Goal: Register for event/course

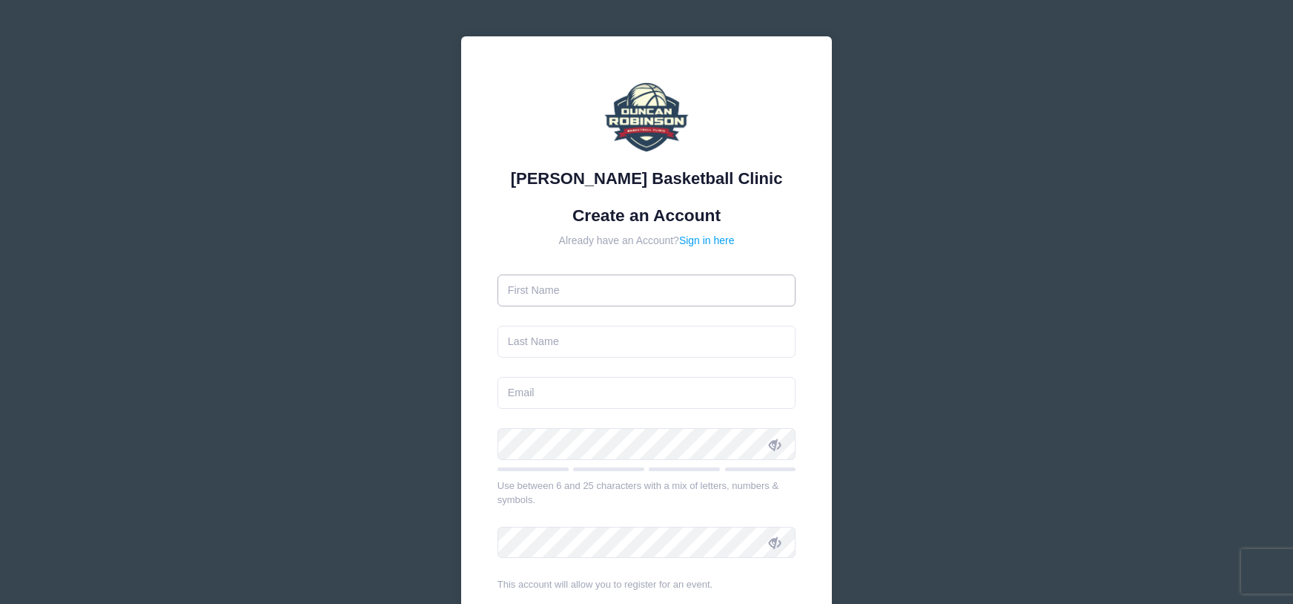
click at [628, 306] on input "text" at bounding box center [647, 290] width 299 height 32
type input "[PERSON_NAME]"
type input "stephdriscoll32@gmail.com"
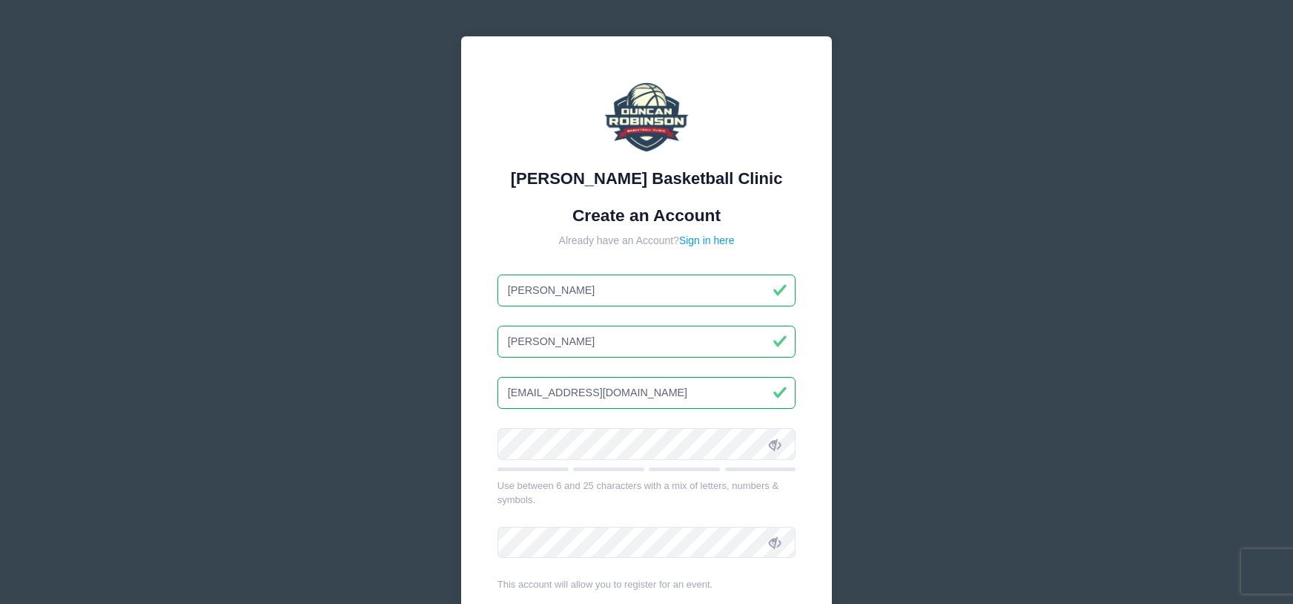
scroll to position [203, 0]
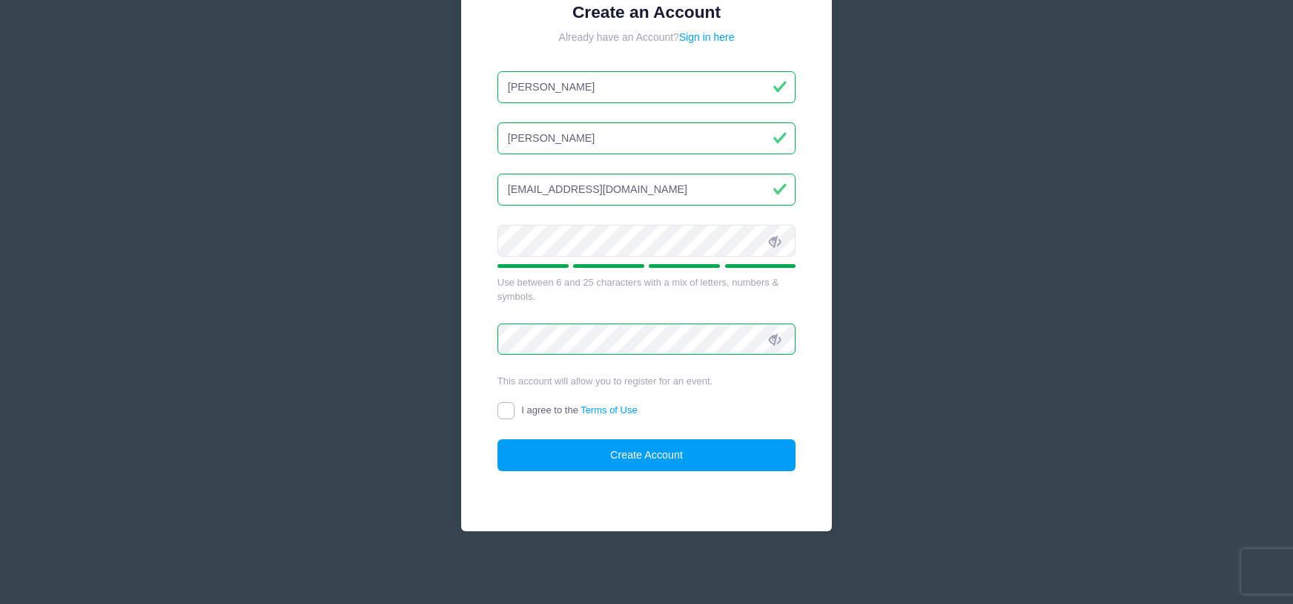
click at [507, 412] on input "I agree to the Terms of Use" at bounding box center [506, 410] width 17 height 17
checkbox input "true"
click at [647, 456] on button "Create Account" at bounding box center [647, 455] width 299 height 32
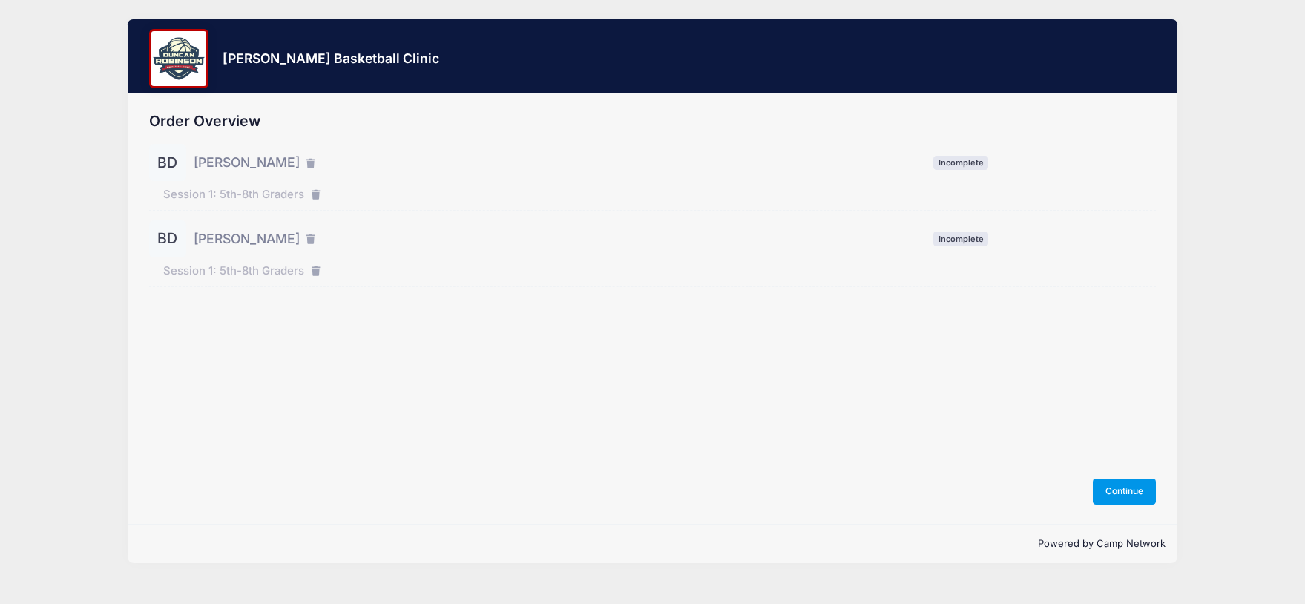
click at [1123, 487] on button "Continue" at bounding box center [1124, 490] width 64 height 25
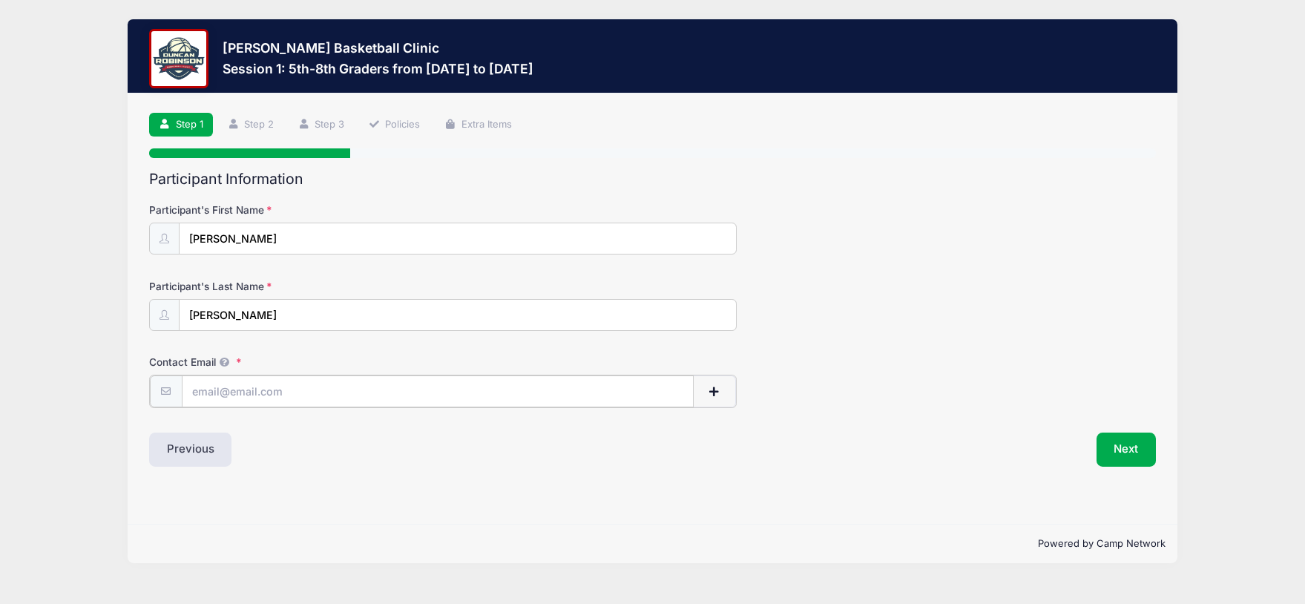
click at [333, 393] on input "Contact Email" at bounding box center [438, 391] width 512 height 32
type input "[EMAIL_ADDRESS][DOMAIN_NAME]"
click at [1131, 452] on button "Next" at bounding box center [1126, 448] width 60 height 34
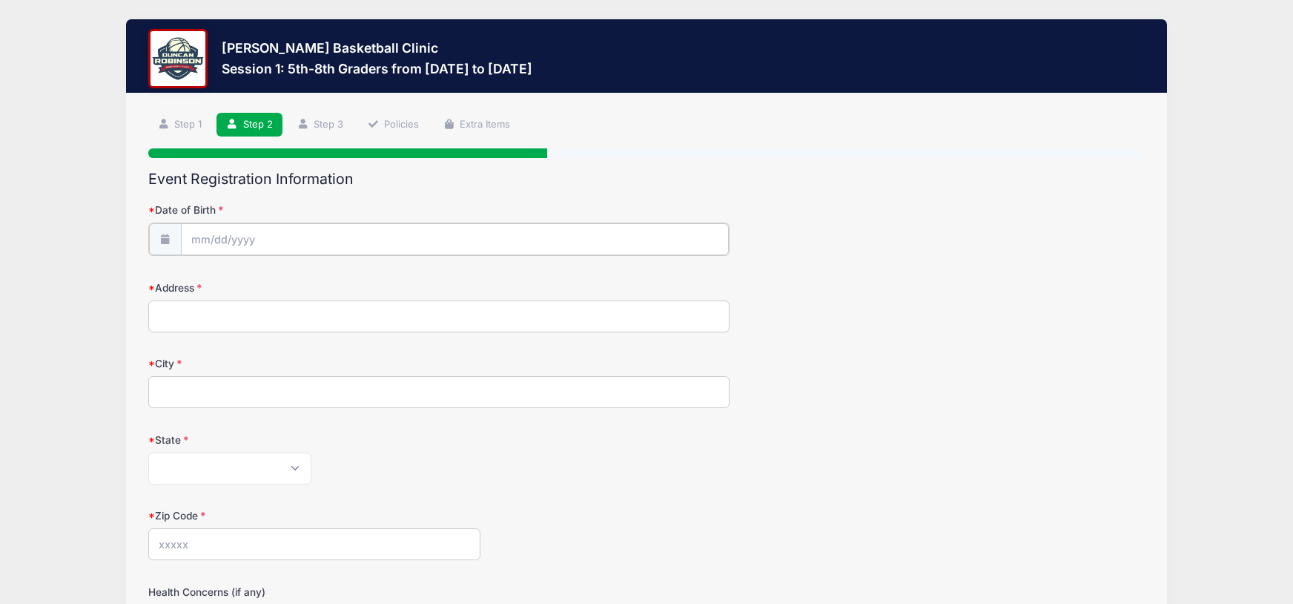
click at [233, 245] on input "Date of Birth" at bounding box center [455, 239] width 548 height 32
click at [339, 283] on span at bounding box center [339, 283] width 10 height 11
click at [340, 284] on span at bounding box center [339, 283] width 10 height 11
click at [340, 285] on span at bounding box center [339, 283] width 10 height 11
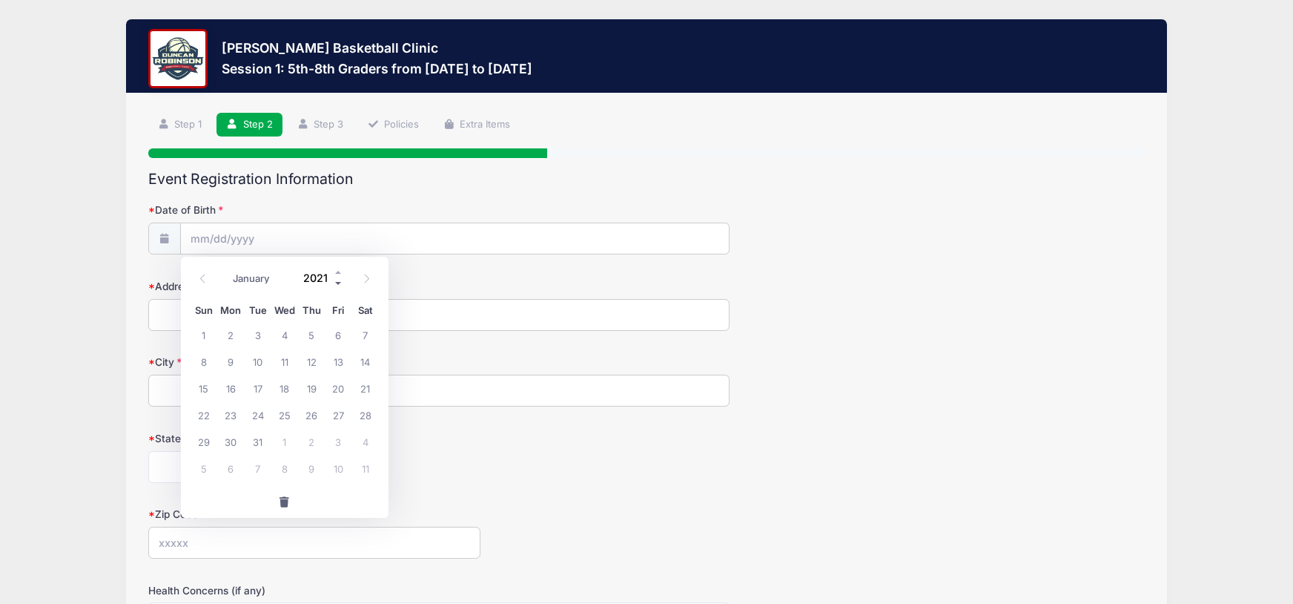
click at [340, 285] on span at bounding box center [339, 283] width 10 height 11
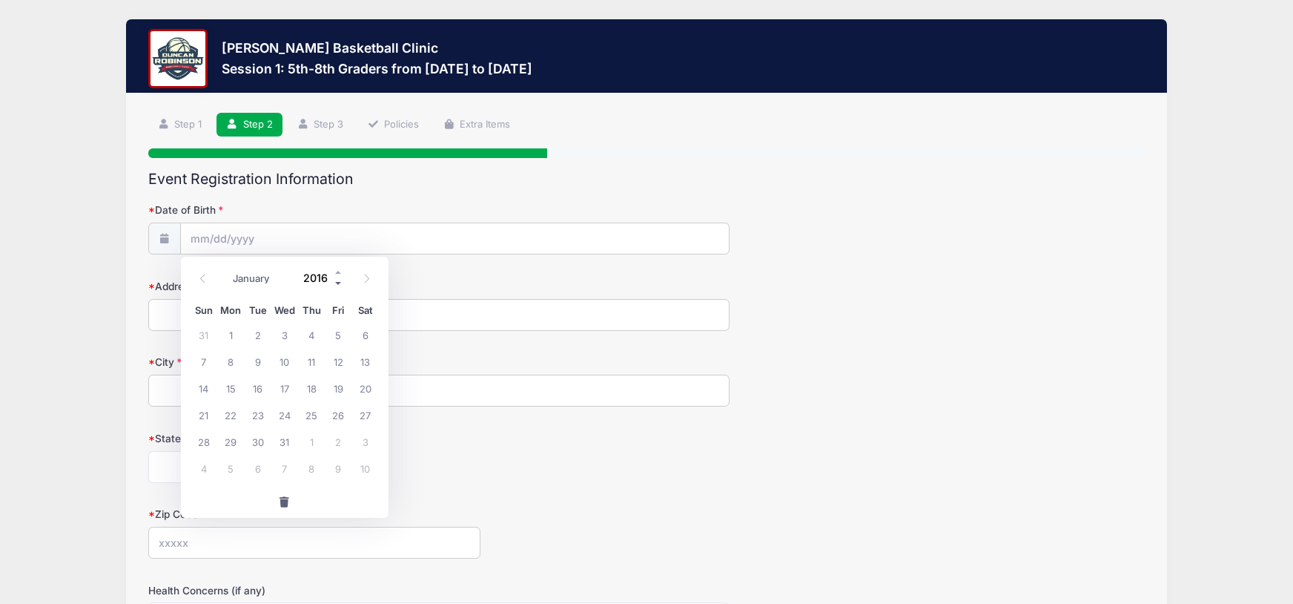
click at [340, 285] on span at bounding box center [339, 283] width 10 height 11
type input "2015"
click at [245, 280] on select "January February March April May June July August September October November De…" at bounding box center [258, 278] width 66 height 19
select select "8"
click at [317, 360] on span "10" at bounding box center [311, 361] width 27 height 27
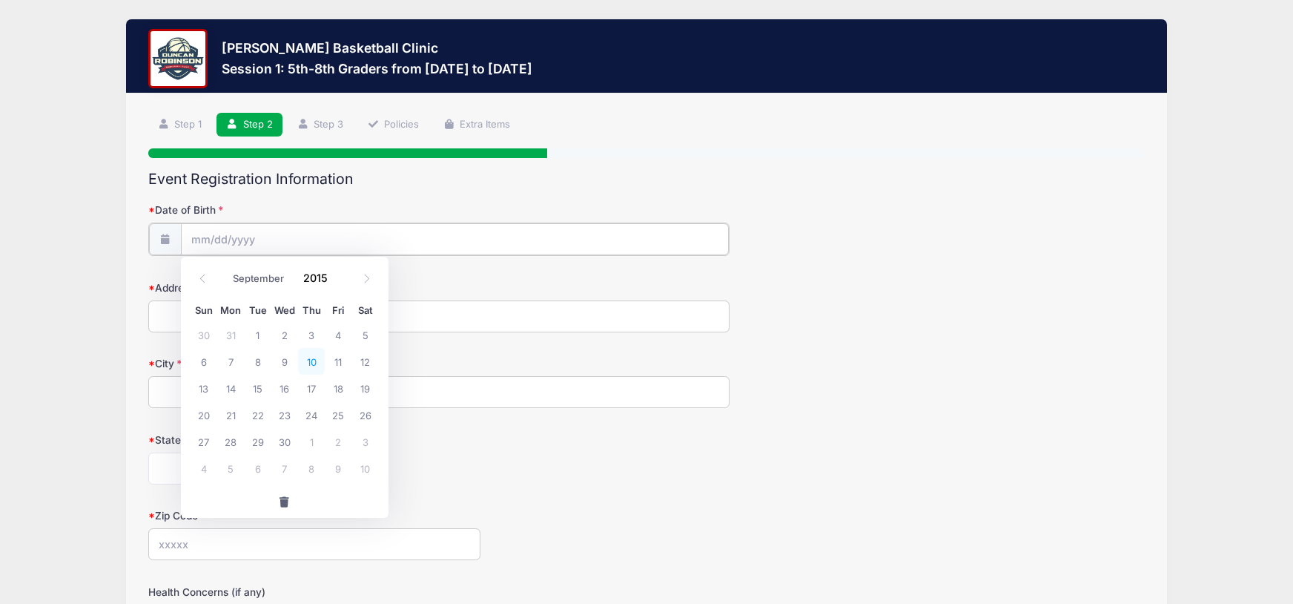
type input "09/10/2015"
click at [240, 320] on input "Address" at bounding box center [438, 315] width 581 height 32
type input "147 CLARK RD"
type input "Rye, NH"
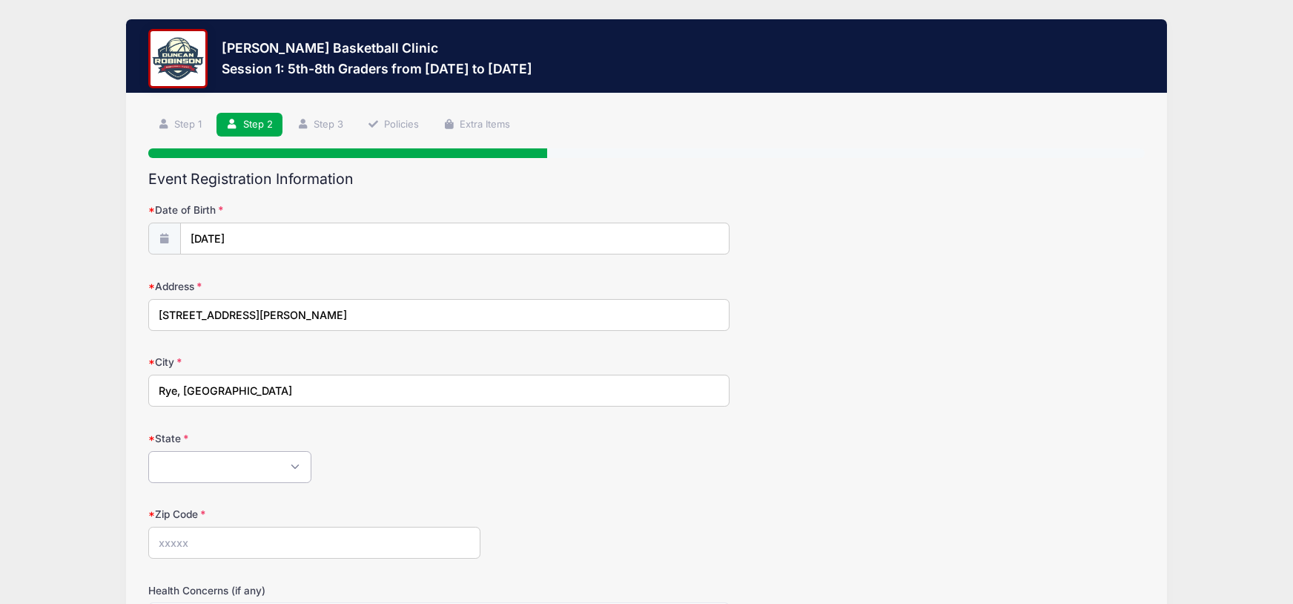
select select "NH"
type input "03870"
click at [325, 391] on input "Rye, NH" at bounding box center [438, 391] width 581 height 32
type input "Rye"
click at [533, 480] on div "Alabama Alaska American Samoa Arizona Arkansas Armed Forces Africa Armed Forces…" at bounding box center [438, 467] width 581 height 32
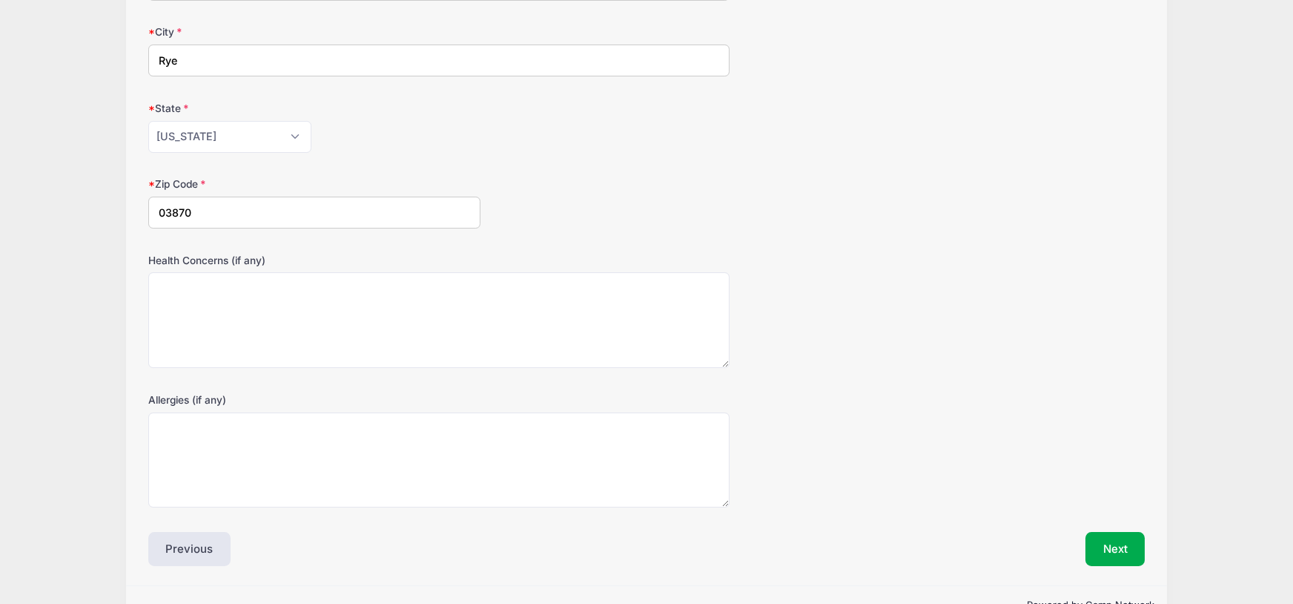
scroll to position [369, 0]
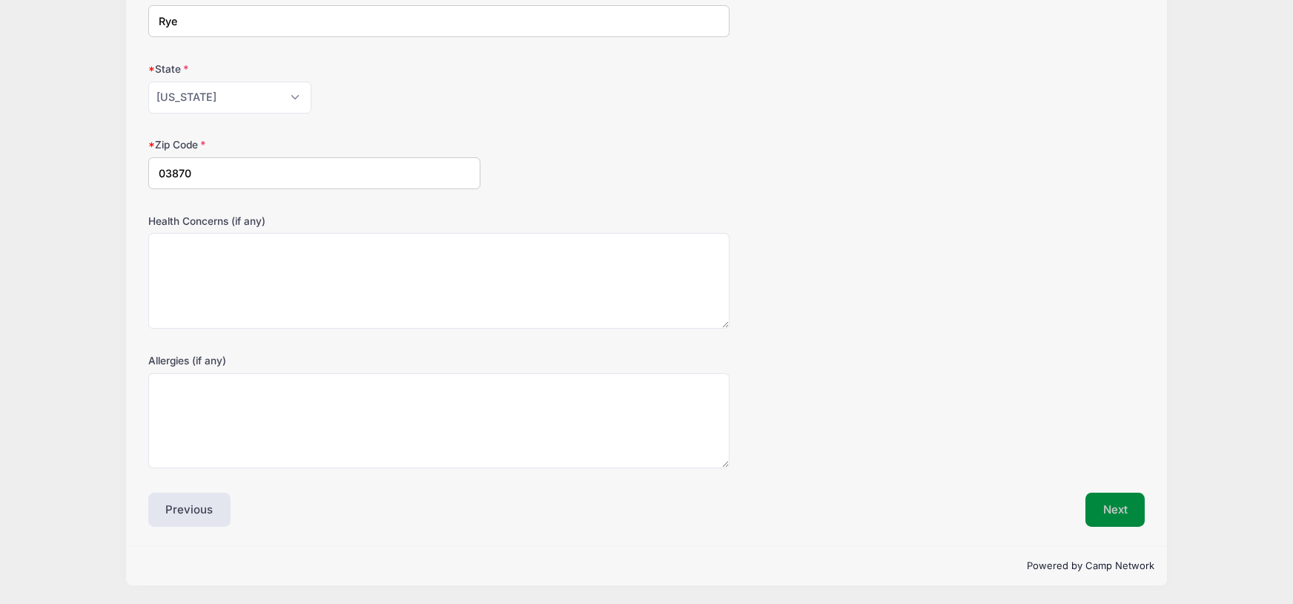
click at [1109, 509] on button "Next" at bounding box center [1116, 509] width 60 height 34
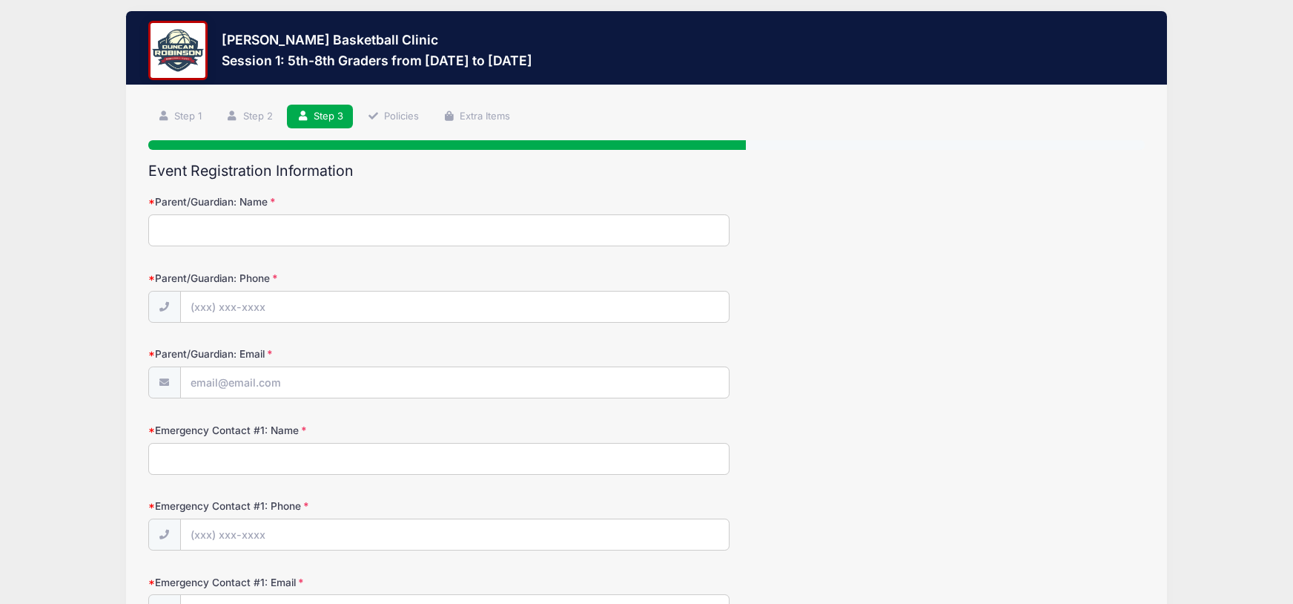
scroll to position [0, 0]
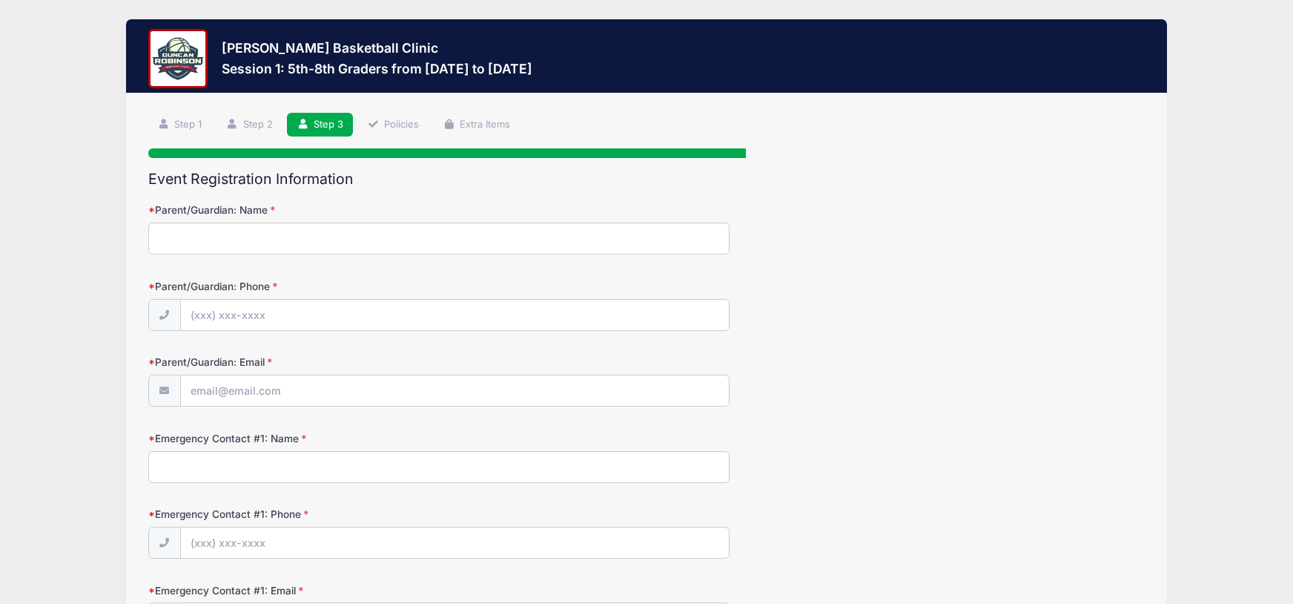
click at [291, 238] on input "Parent/Guardian: Name" at bounding box center [438, 238] width 581 height 32
type input "Stephanie Driscoll"
type input "(781) 535-8489"
type input "[EMAIL_ADDRESS][DOMAIN_NAME]"
click at [291, 460] on input "Emergency Contact #1: Name" at bounding box center [438, 467] width 581 height 32
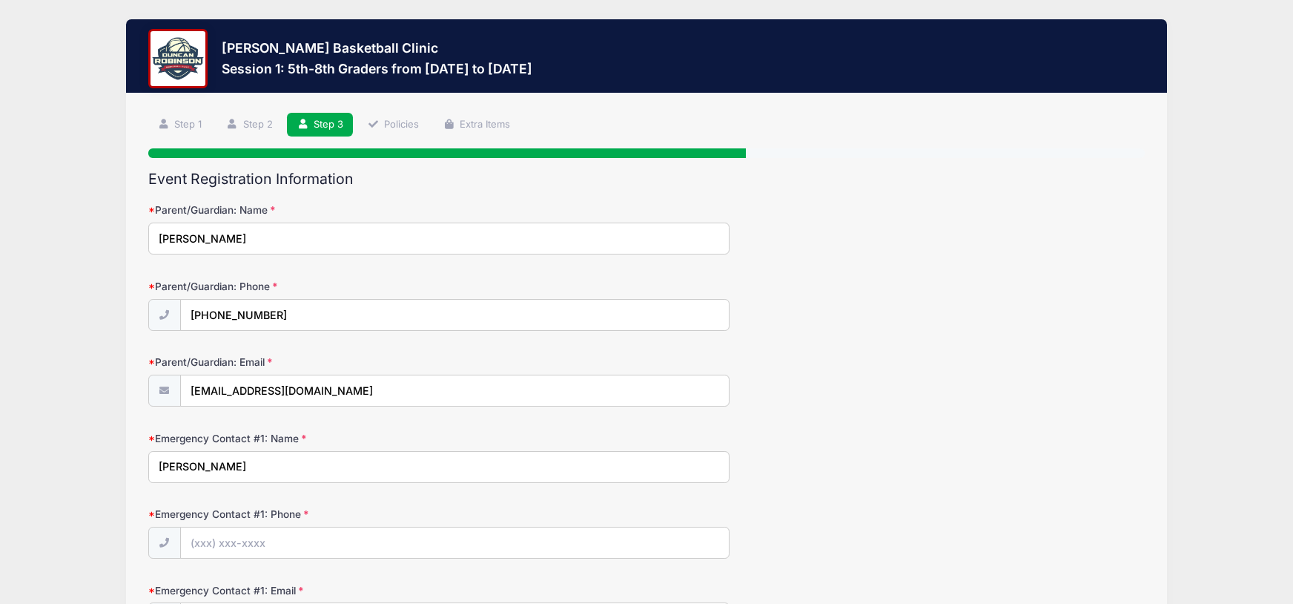
type input "Pat Driscoll"
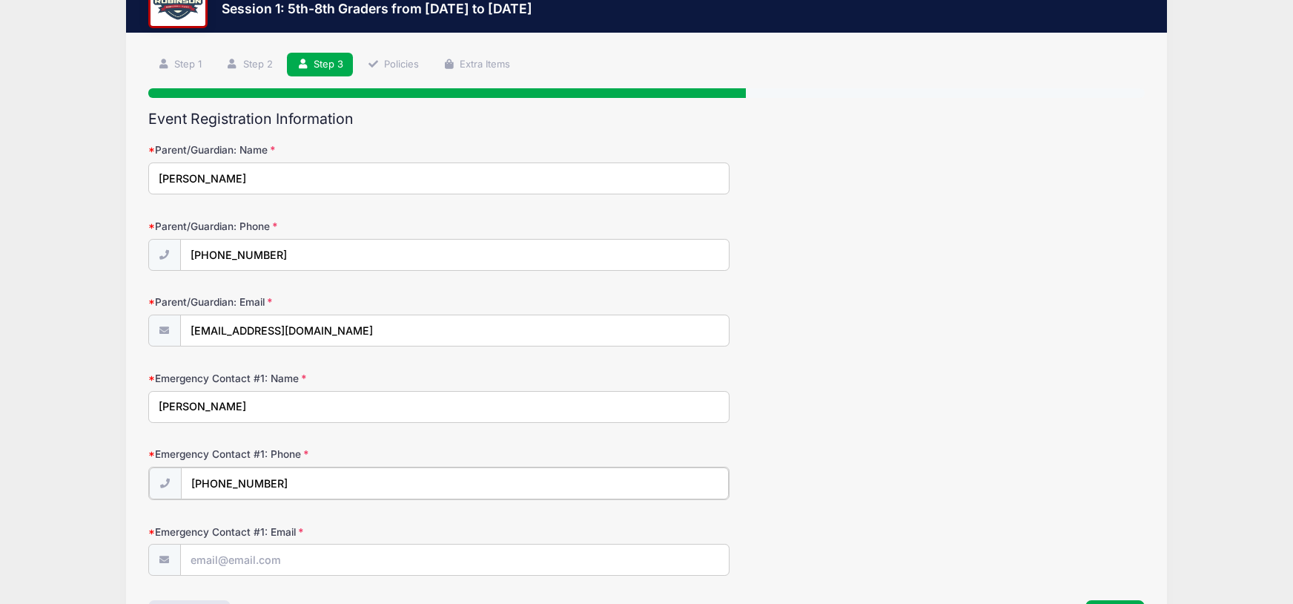
scroll to position [123, 0]
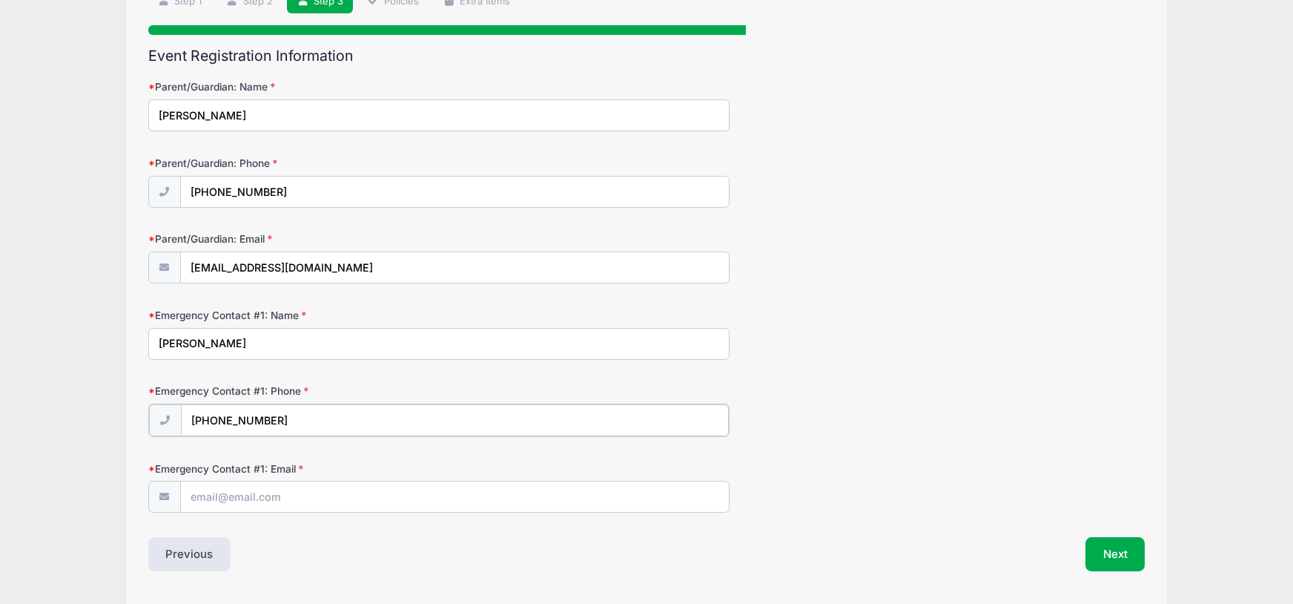
type input "(603) 249-6886"
click at [300, 501] on input "Emergency Contact #1: Email" at bounding box center [455, 496] width 548 height 32
type input "patremodeling@gmail.com"
click at [1121, 561] on button "Next" at bounding box center [1116, 552] width 60 height 34
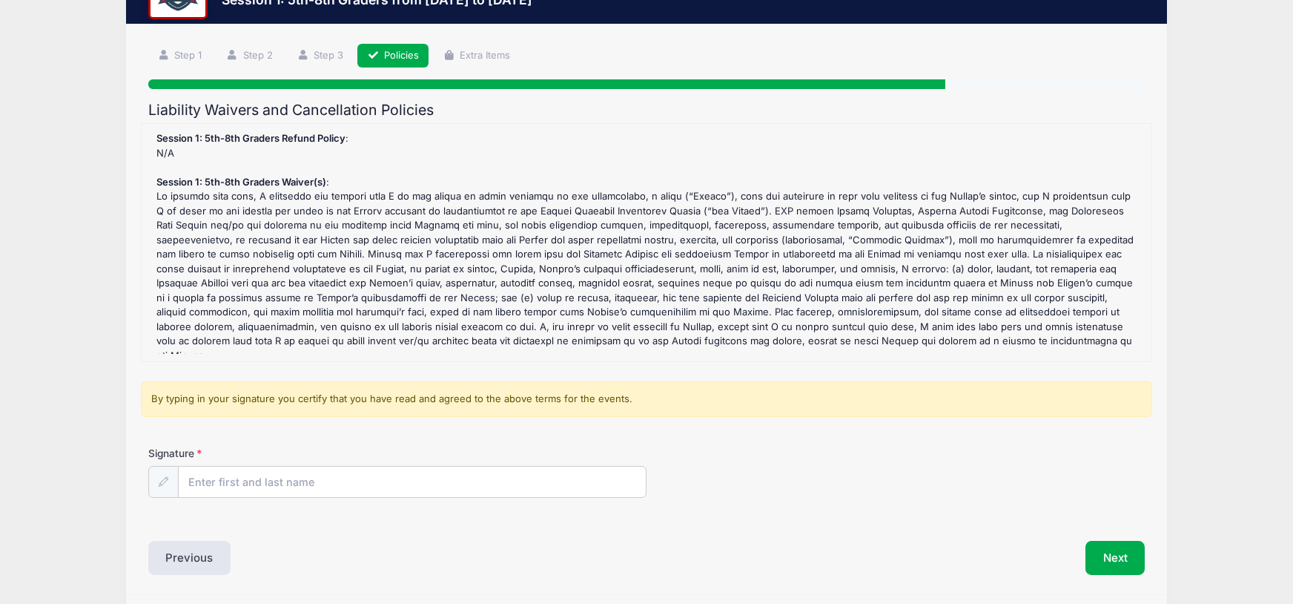
scroll to position [0, 0]
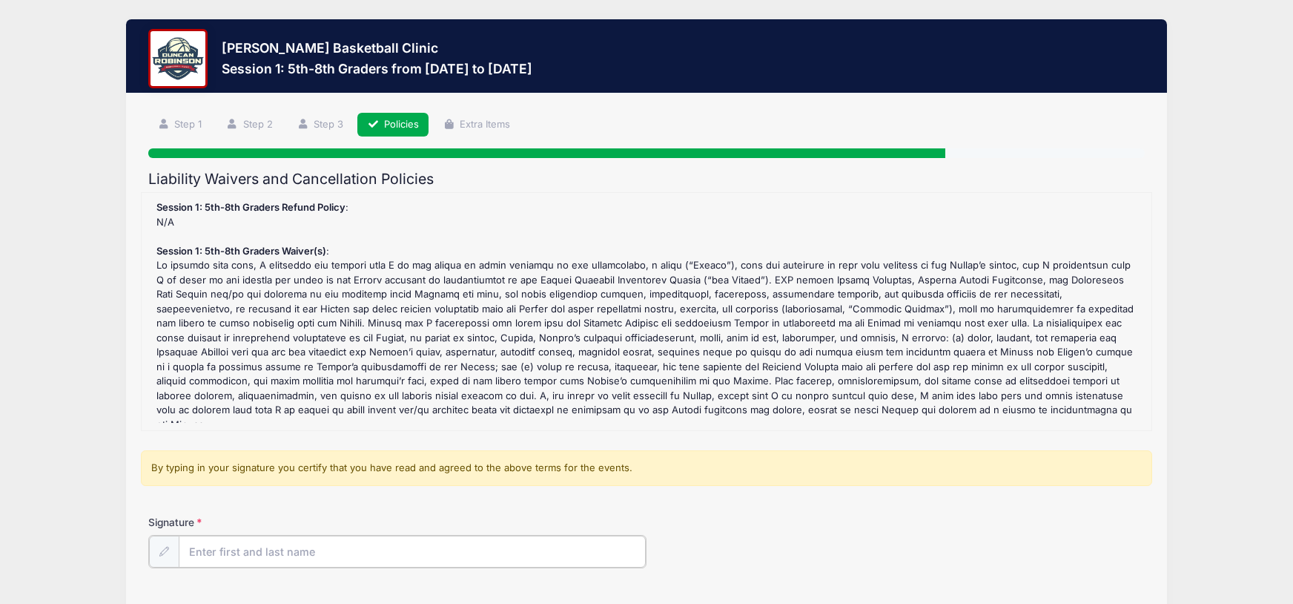
click at [376, 546] on input "Signature" at bounding box center [412, 551] width 467 height 32
type input "Stephanie Driscoll"
click at [424, 409] on div "Session 1: 5th-8th Graders Refund Policy : N/A Session 1: 5th-8th Graders Waive…" at bounding box center [646, 311] width 995 height 222
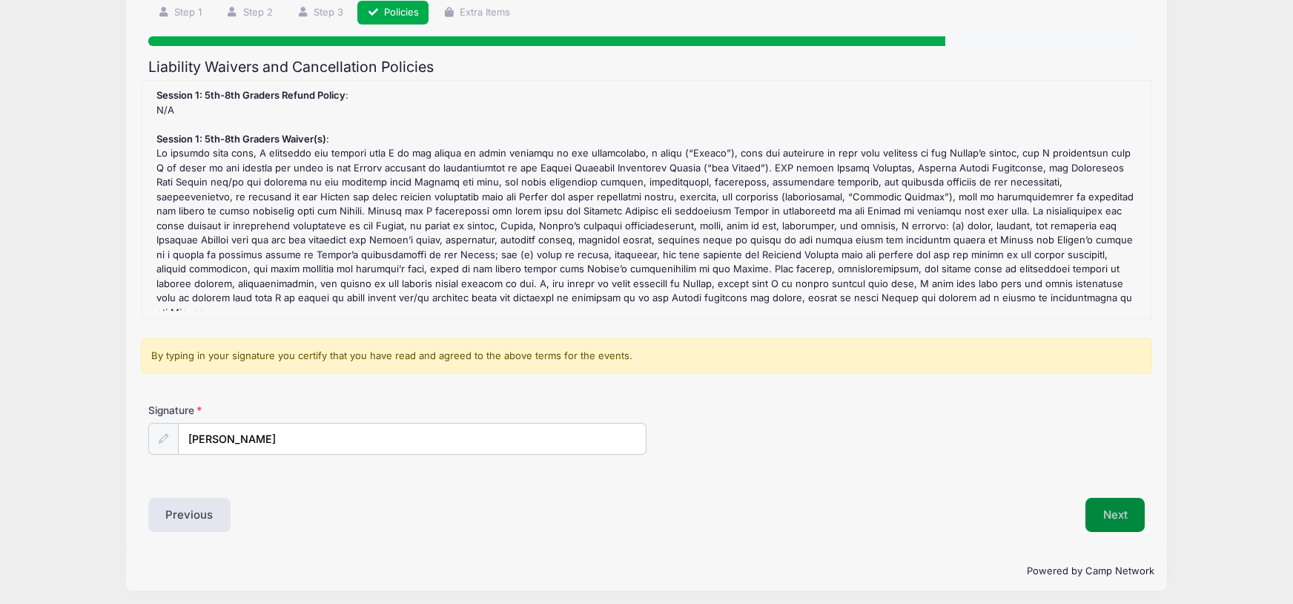
click at [1124, 508] on button "Next" at bounding box center [1116, 515] width 60 height 34
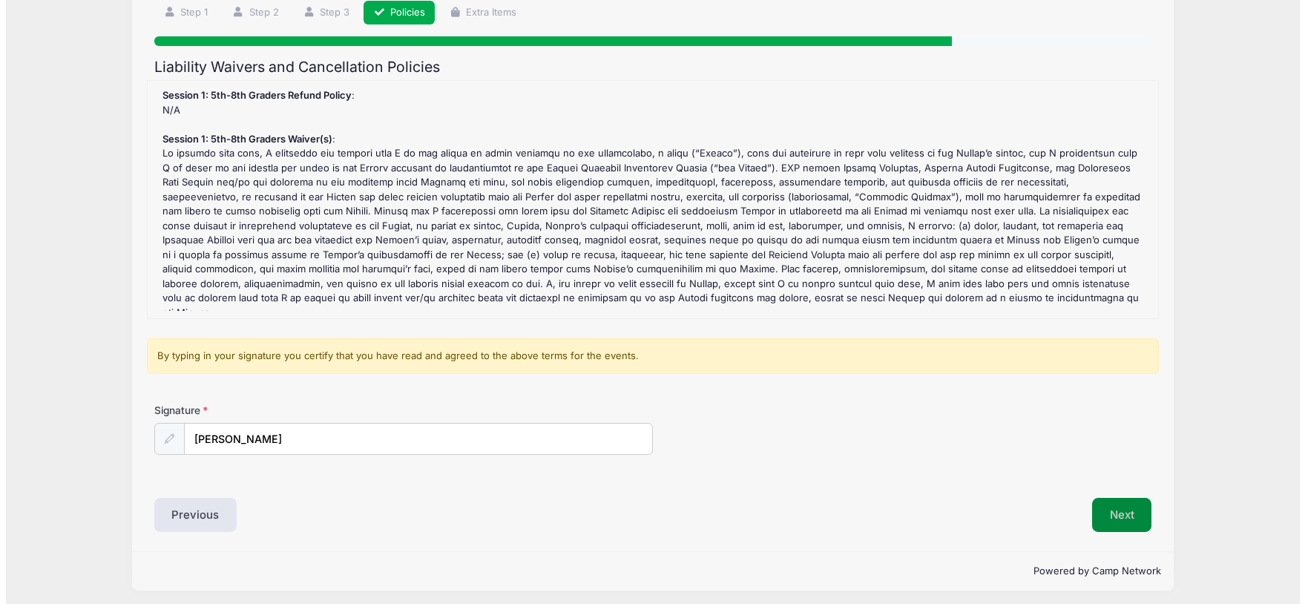
scroll to position [0, 0]
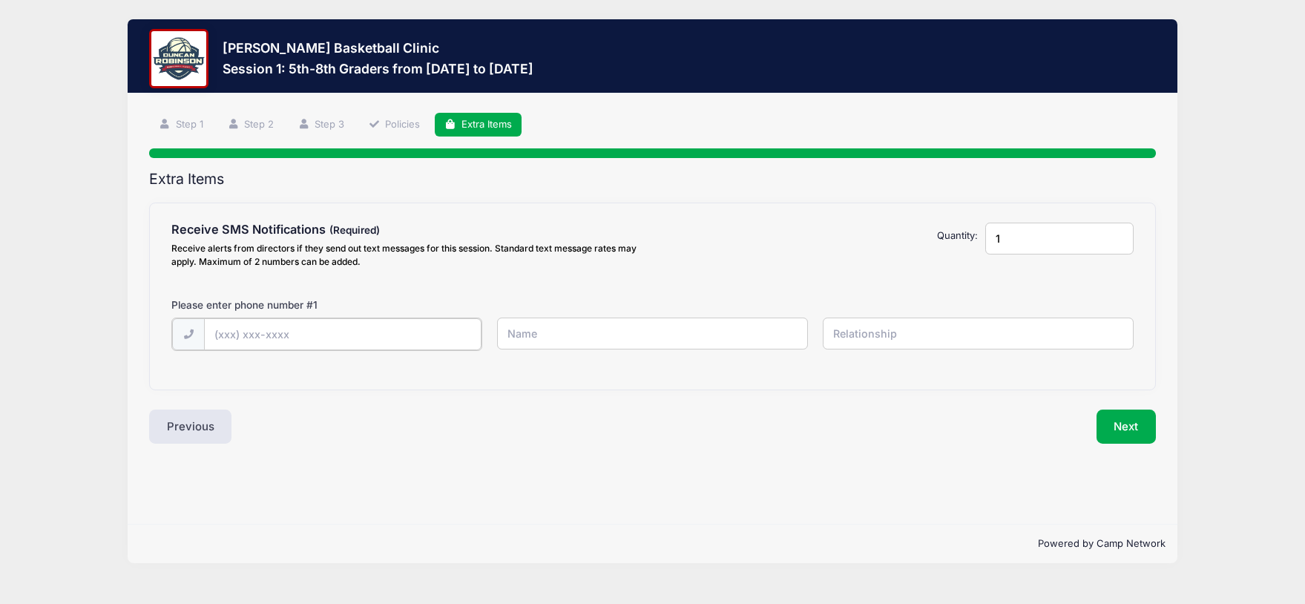
click at [0, 0] on input "text" at bounding box center [0, 0] width 0 height 0
type input "(781) 535-8489"
click at [0, 0] on input "text" at bounding box center [0, 0] width 0 height 0
type input "Stephanie"
type input "O"
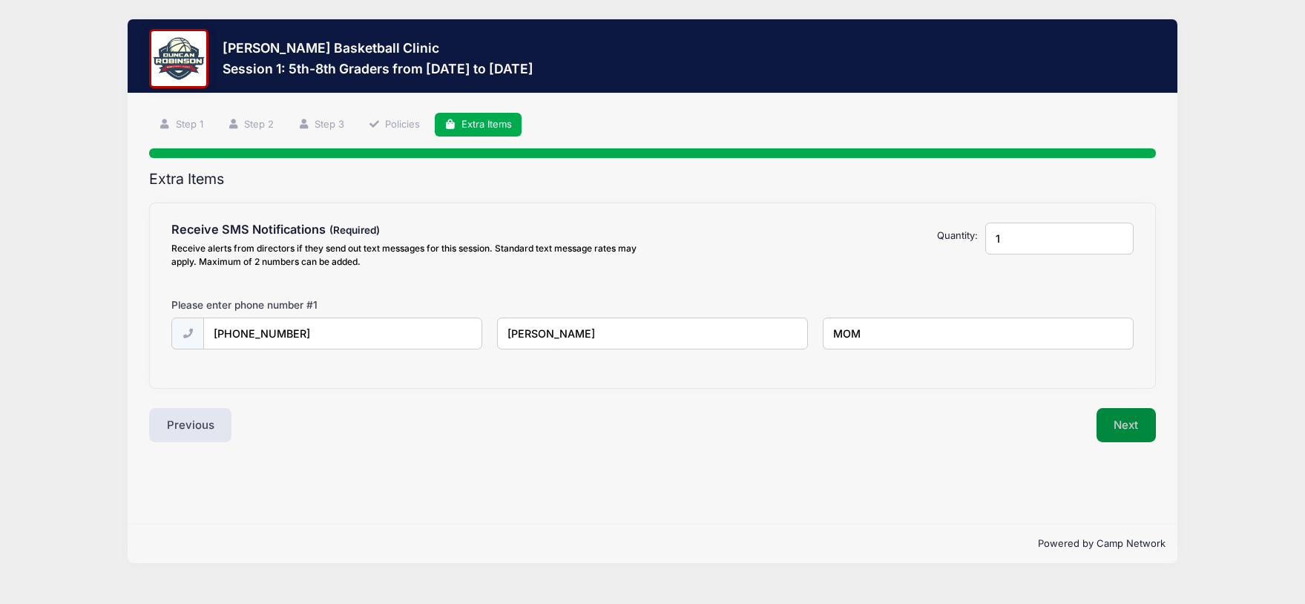
type input "MOM"
click at [1133, 427] on button "Next" at bounding box center [1126, 425] width 60 height 34
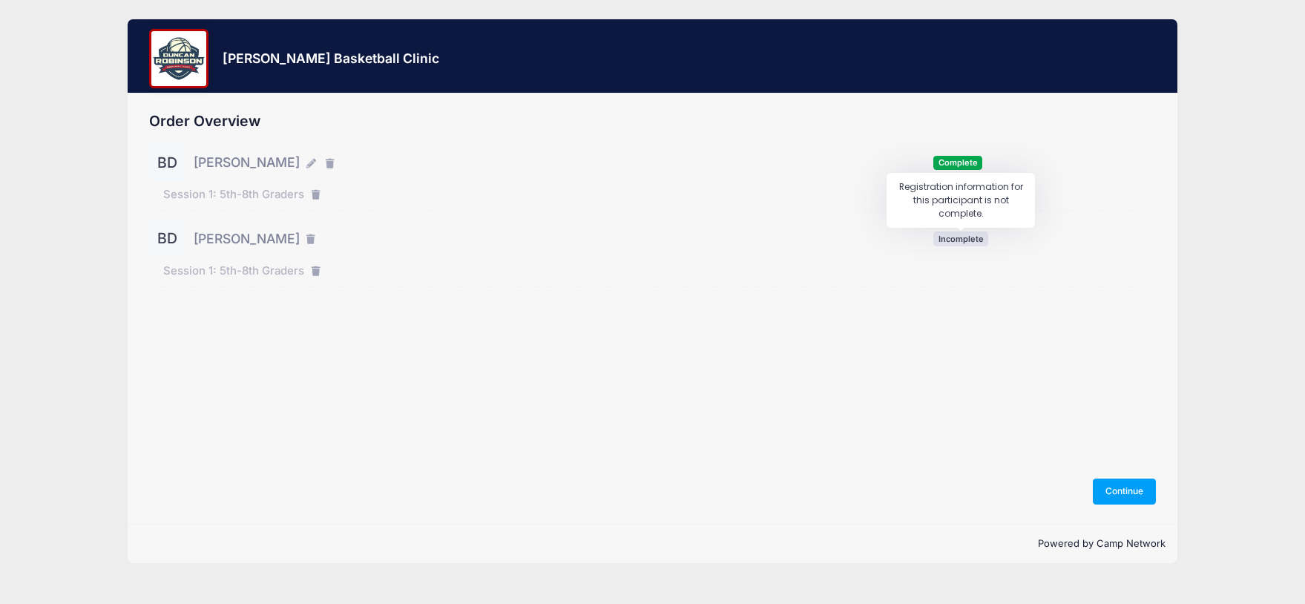
click at [952, 235] on span "Incomplete" at bounding box center [960, 238] width 55 height 14
click at [1137, 493] on button "Continue" at bounding box center [1124, 490] width 64 height 25
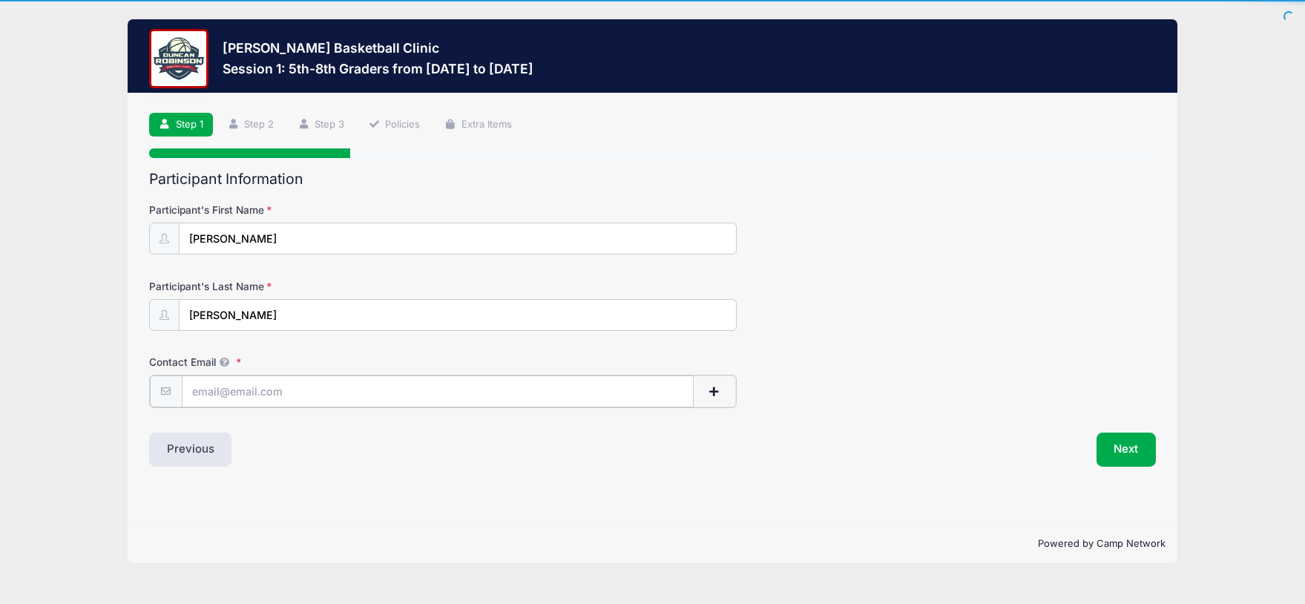
click at [397, 405] on input "Contact Email" at bounding box center [438, 391] width 512 height 32
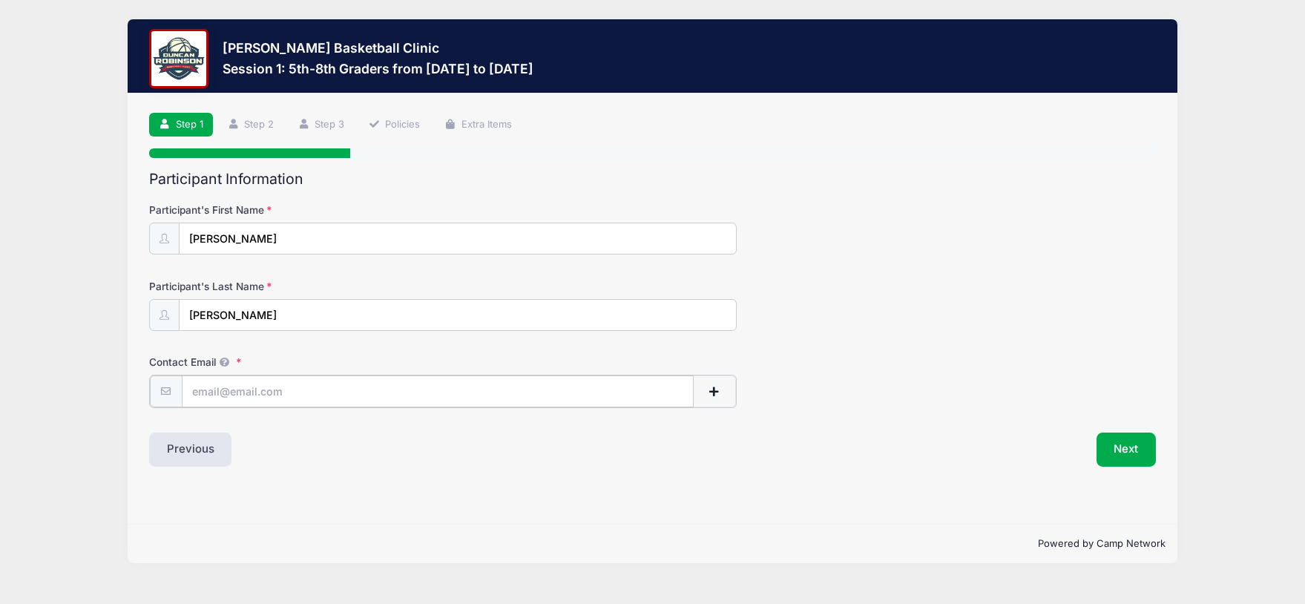
type input "stephdriscoll32@gmail.com"
click at [1126, 446] on button "Next" at bounding box center [1126, 448] width 60 height 34
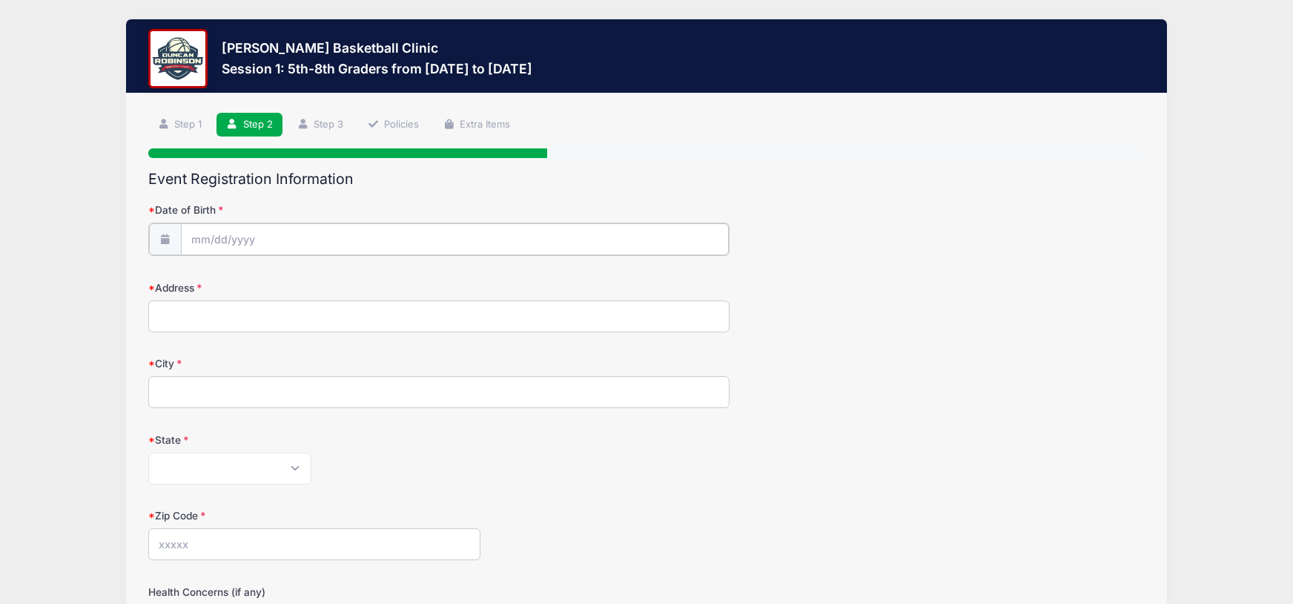
click at [446, 240] on input "Date of Birth" at bounding box center [455, 239] width 548 height 32
click at [315, 278] on input "2025" at bounding box center [320, 278] width 48 height 22
click at [336, 283] on span at bounding box center [339, 283] width 10 height 11
click at [337, 283] on span at bounding box center [339, 283] width 10 height 11
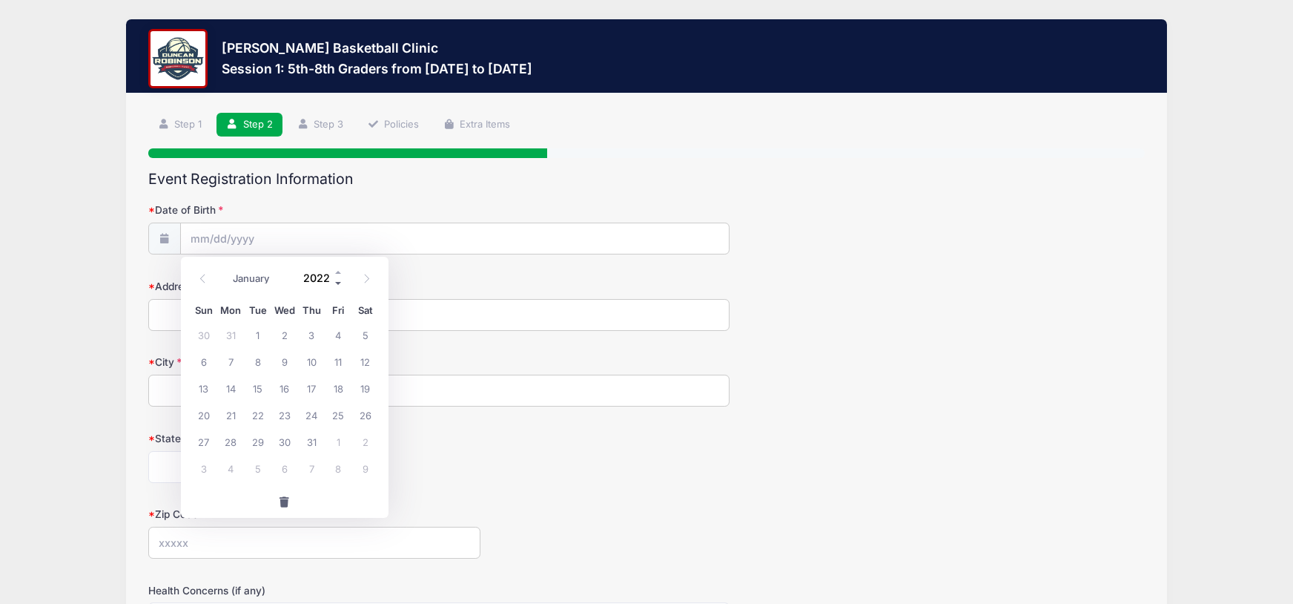
click at [337, 283] on span at bounding box center [339, 283] width 10 height 11
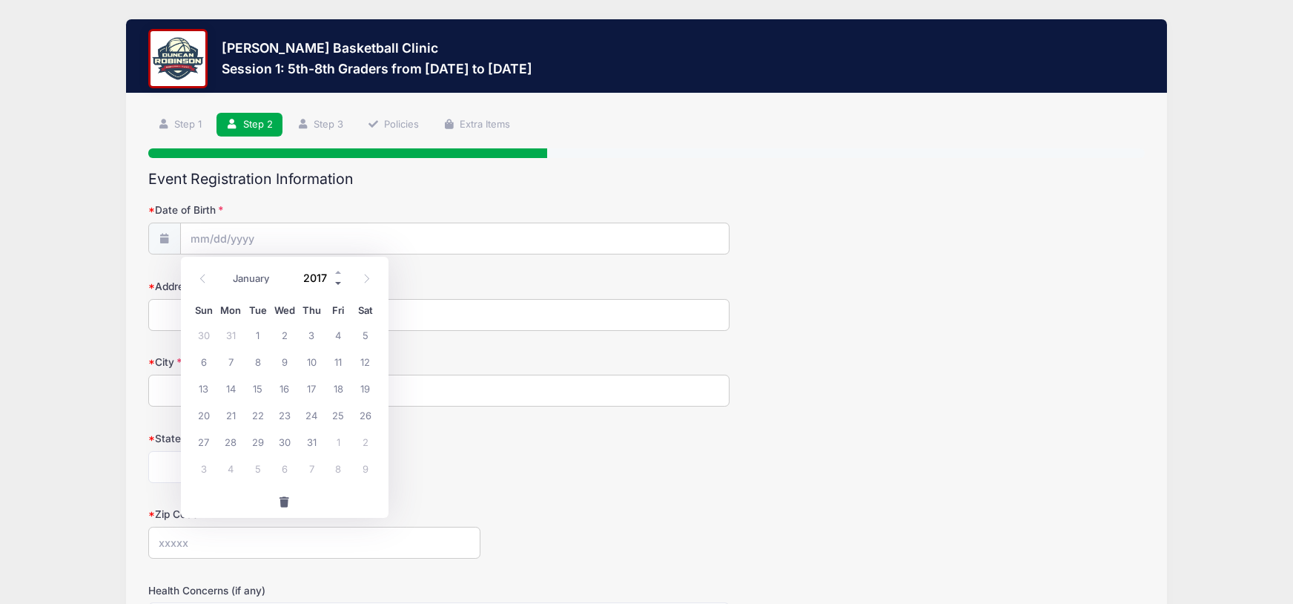
click at [337, 283] on span at bounding box center [339, 283] width 10 height 11
type input "2013"
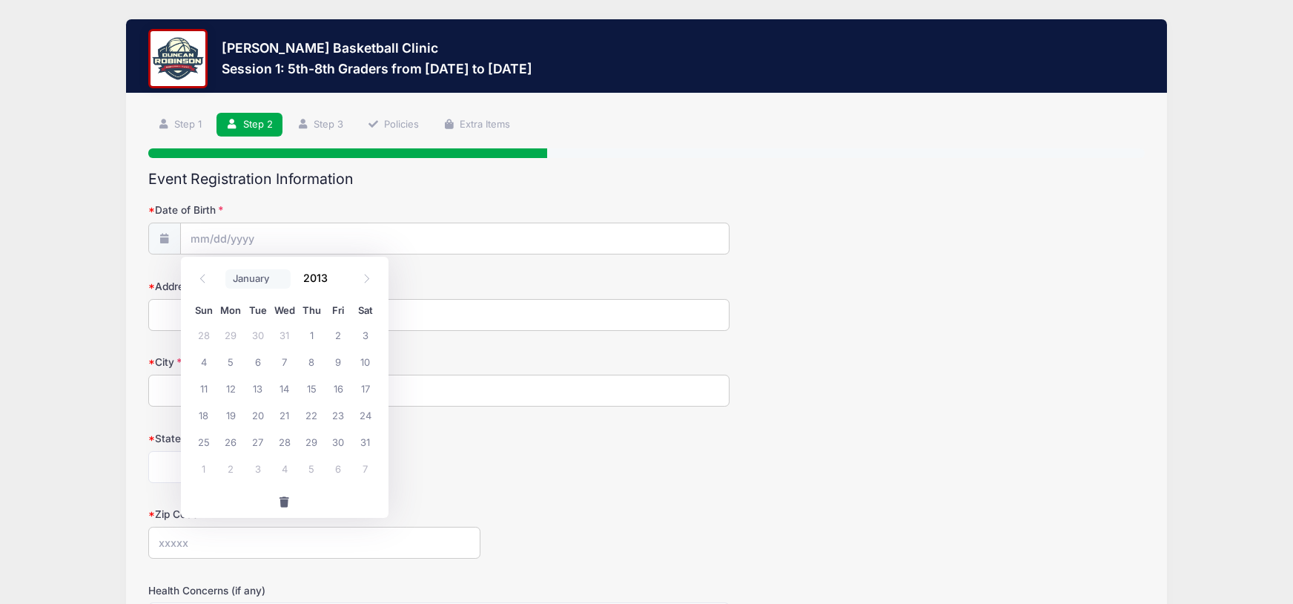
click at [262, 275] on select "January February March April May June July August September October November De…" at bounding box center [258, 278] width 66 height 19
select select "6"
click at [363, 336] on span "6" at bounding box center [365, 334] width 27 height 27
type input "07/06/2013"
click at [297, 310] on input "Address" at bounding box center [438, 315] width 581 height 32
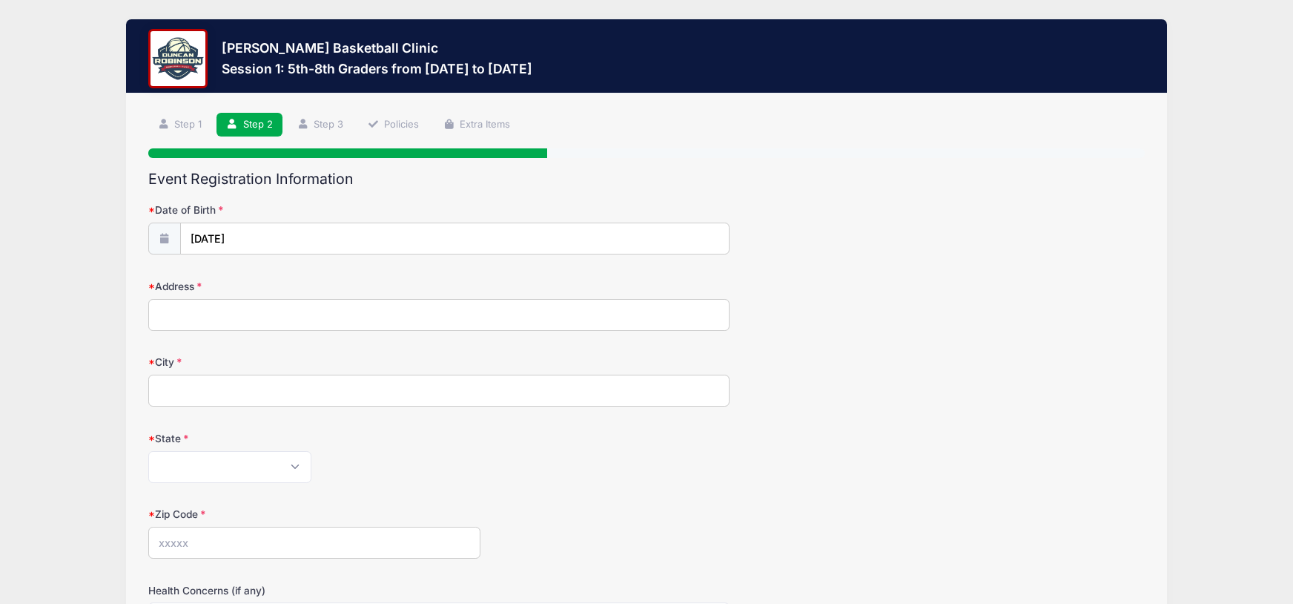
type input "147 CLARK RD"
type input "Rye, NH"
select select "NH"
type input "03870"
click at [287, 385] on input "Rye, NH" at bounding box center [438, 391] width 581 height 32
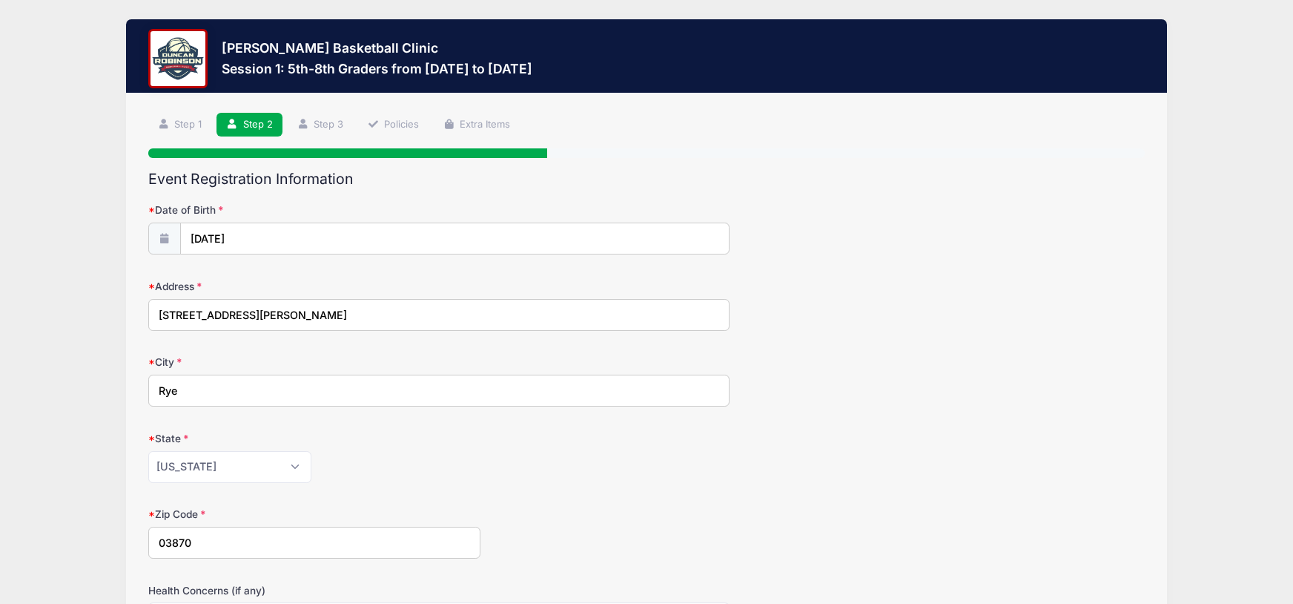
type input "Rye"
click at [734, 553] on div "Zip Code 03870" at bounding box center [646, 533] width 997 height 52
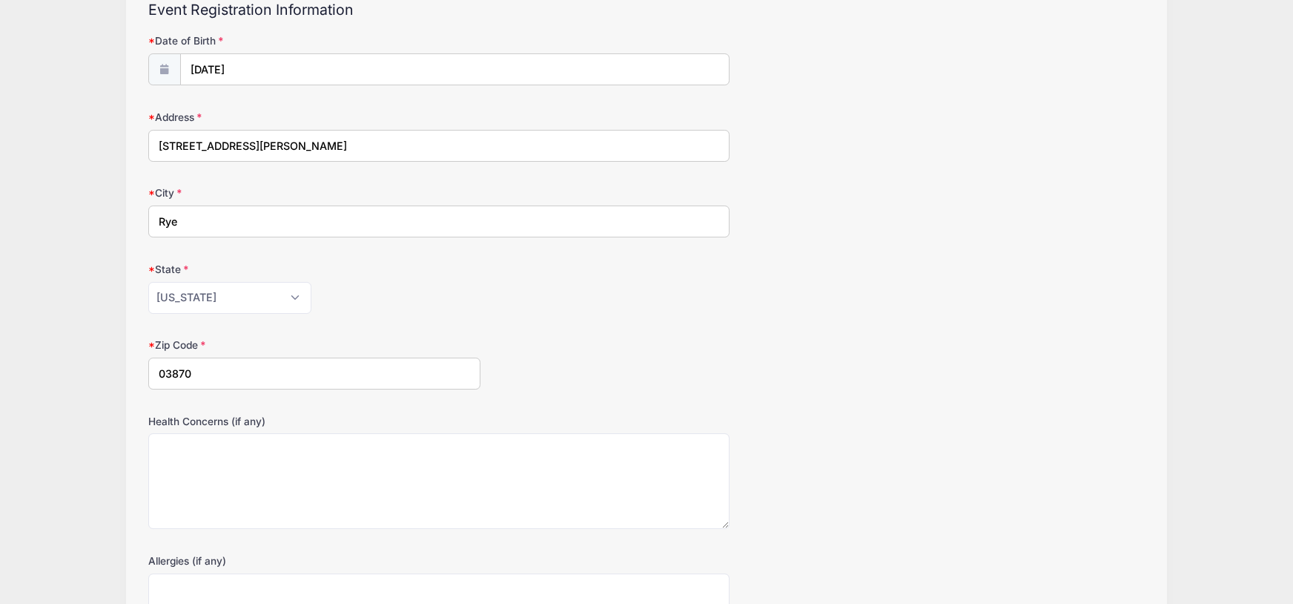
scroll to position [369, 0]
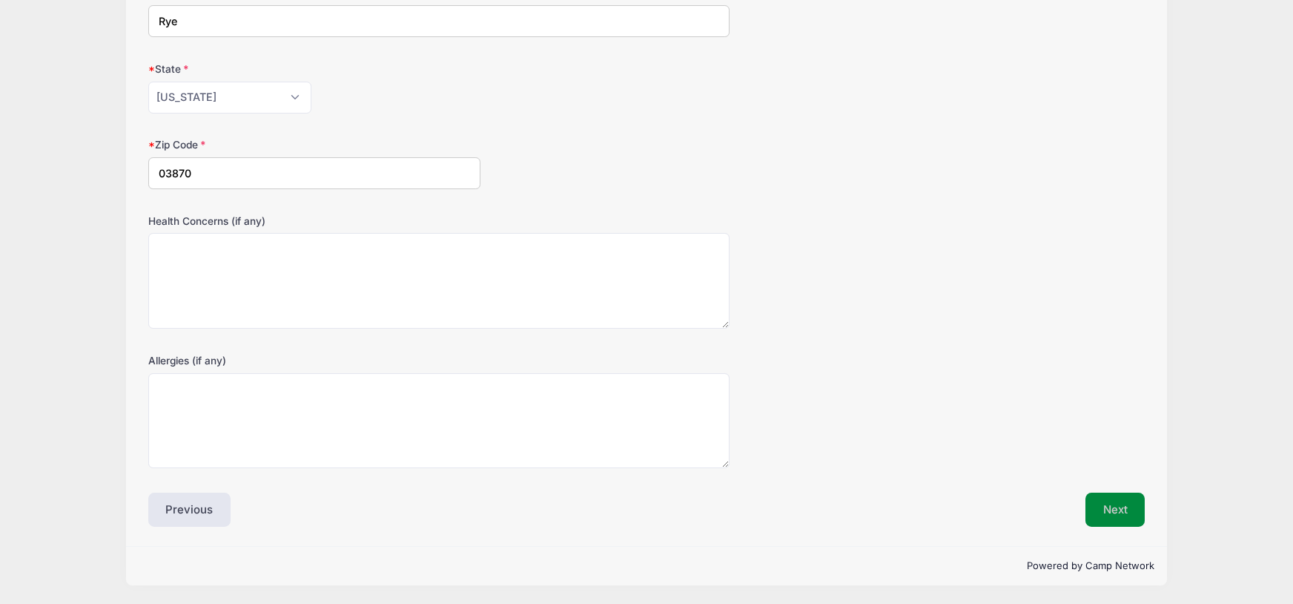
click at [1104, 508] on button "Next" at bounding box center [1116, 509] width 60 height 34
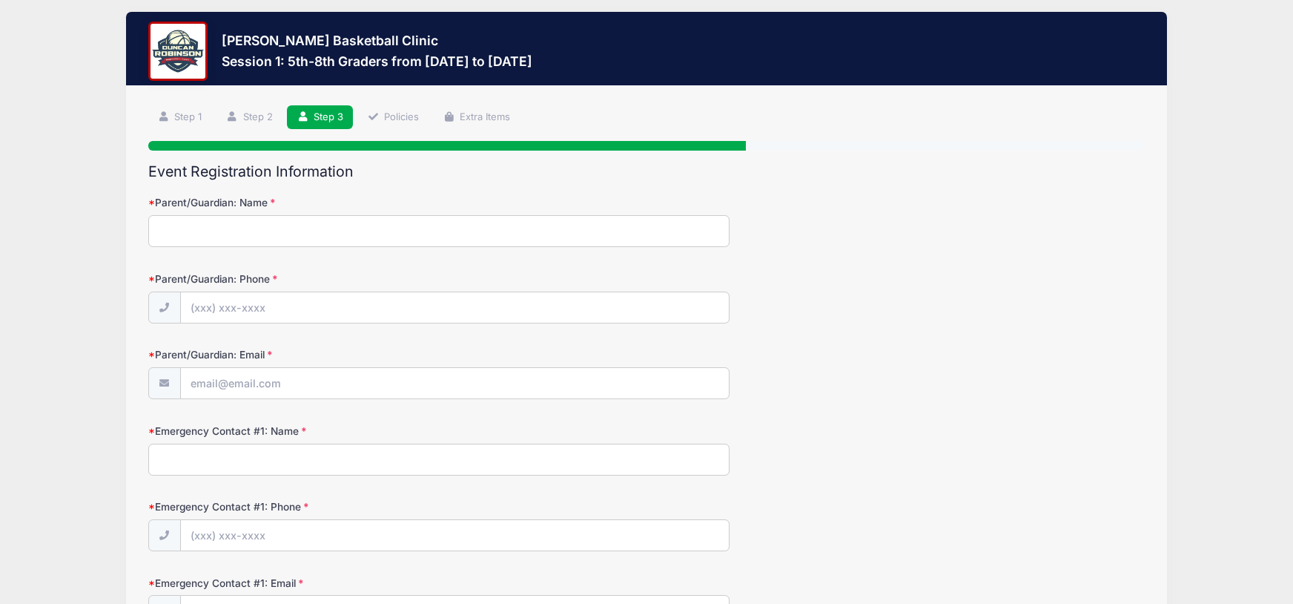
scroll to position [0, 0]
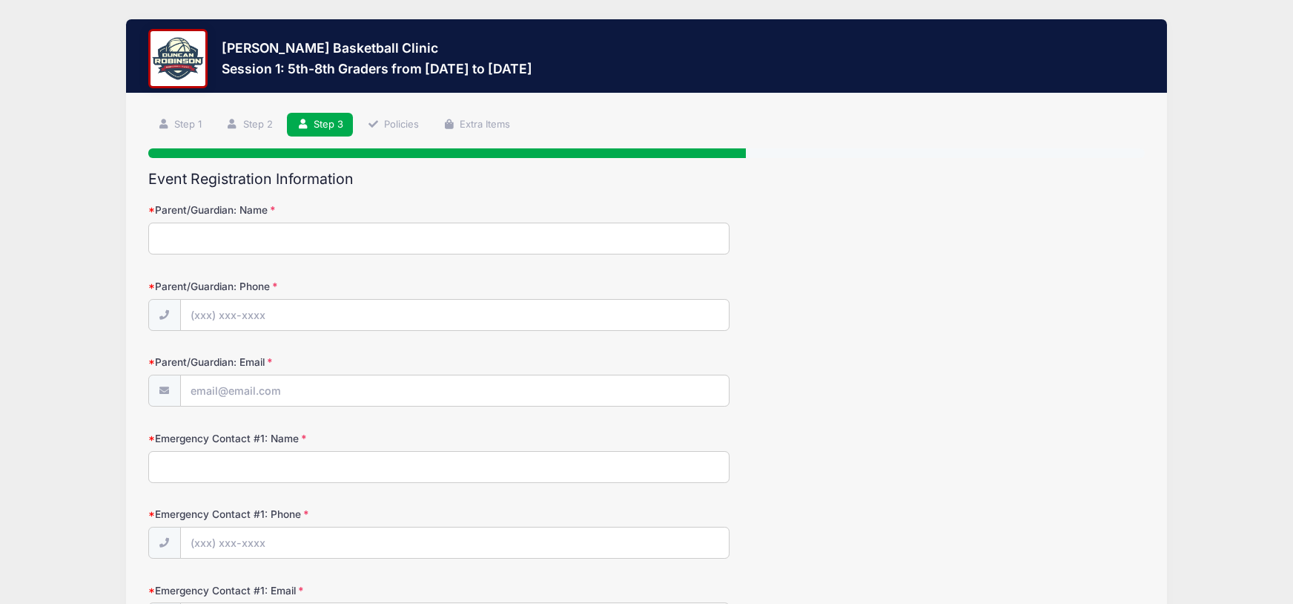
click at [206, 230] on input "Parent/Guardian: Name" at bounding box center [438, 238] width 581 height 32
type input "Stephanie Driscoll"
click at [261, 308] on input "Parent/Guardian: Phone" at bounding box center [455, 316] width 548 height 32
type input "(781) 535-8489"
click at [288, 389] on input "Parent/Guardian: Email" at bounding box center [455, 391] width 548 height 32
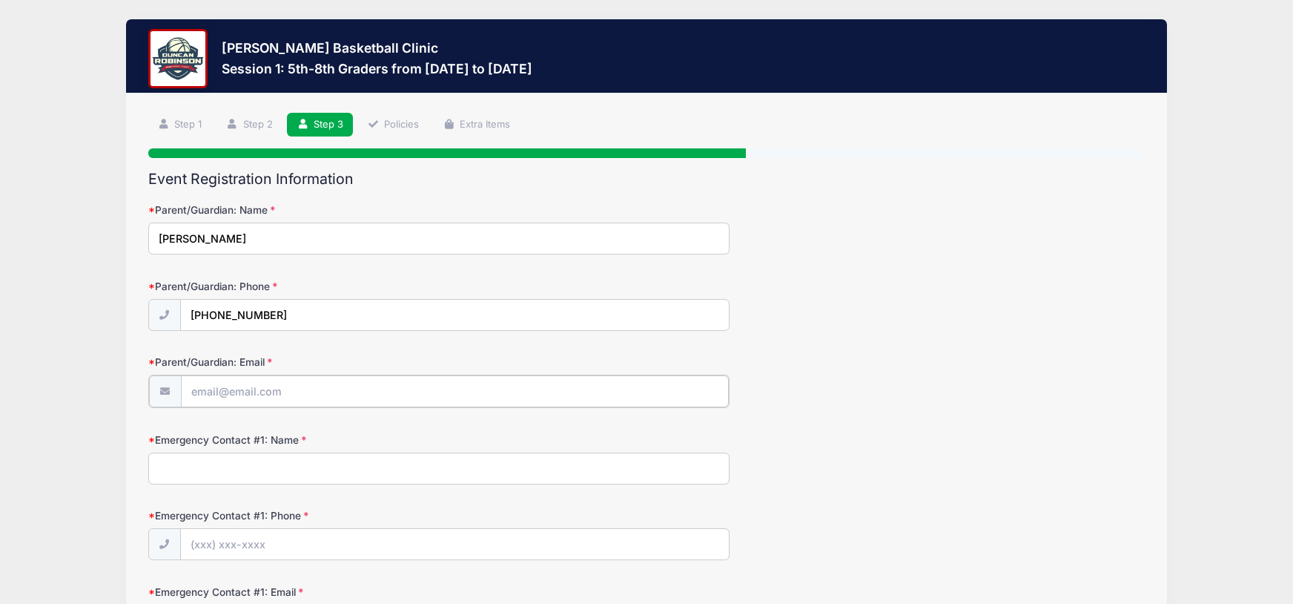
type input "[EMAIL_ADDRESS][DOMAIN_NAME]"
click at [321, 470] on input "Emergency Contact #1: Name" at bounding box center [438, 467] width 581 height 32
type input "Pat Driscoll"
click at [270, 535] on input "Emergency Contact #1: Phone" at bounding box center [455, 543] width 548 height 32
type input "(603) 249-6886"
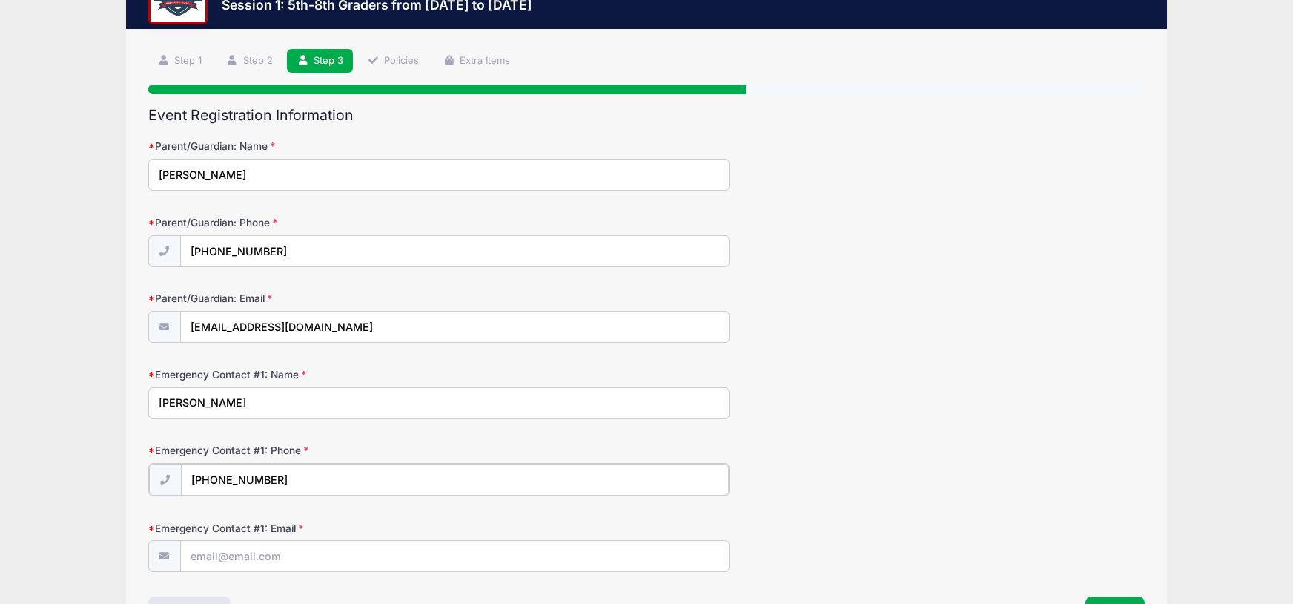
scroll to position [65, 0]
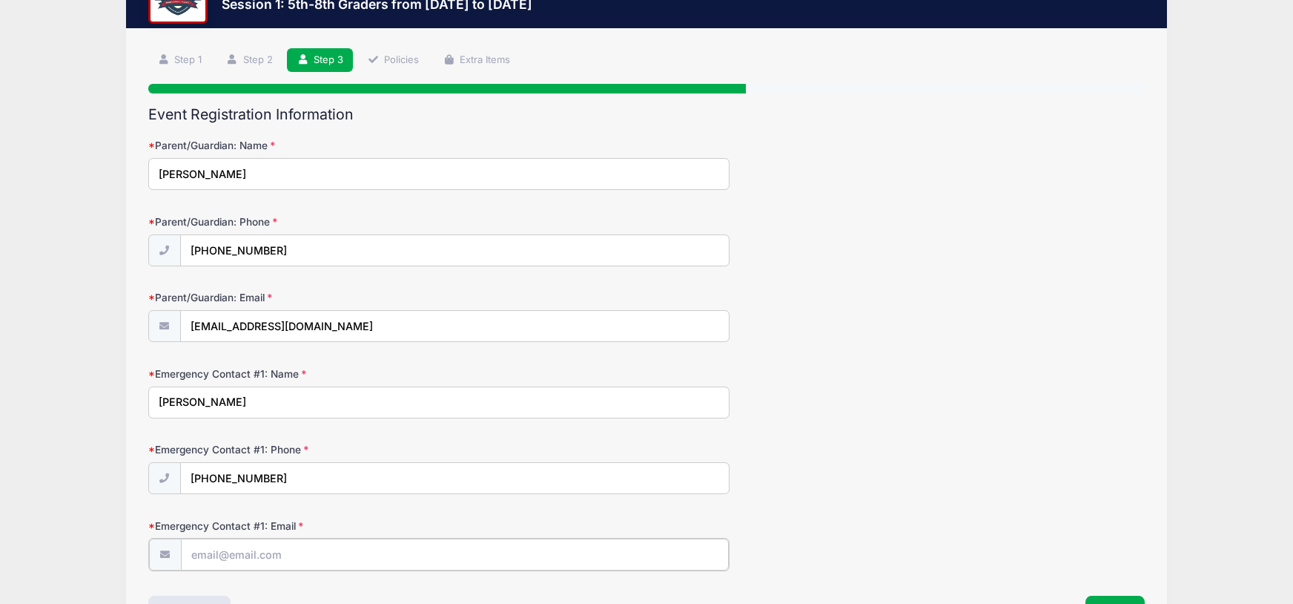
click at [346, 559] on input "Emergency Contact #1: Email" at bounding box center [455, 554] width 548 height 32
click at [400, 561] on input "Emergency Contact #1: Email" at bounding box center [455, 554] width 548 height 32
type input "patremodeling@gmail.com"
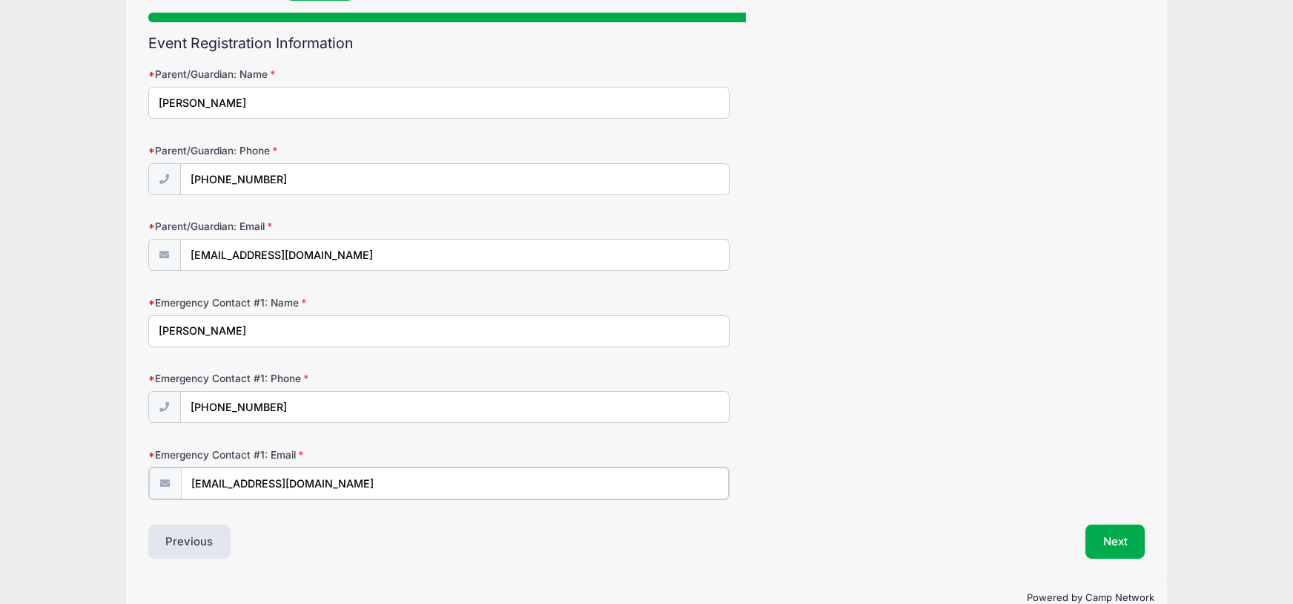
scroll to position [168, 0]
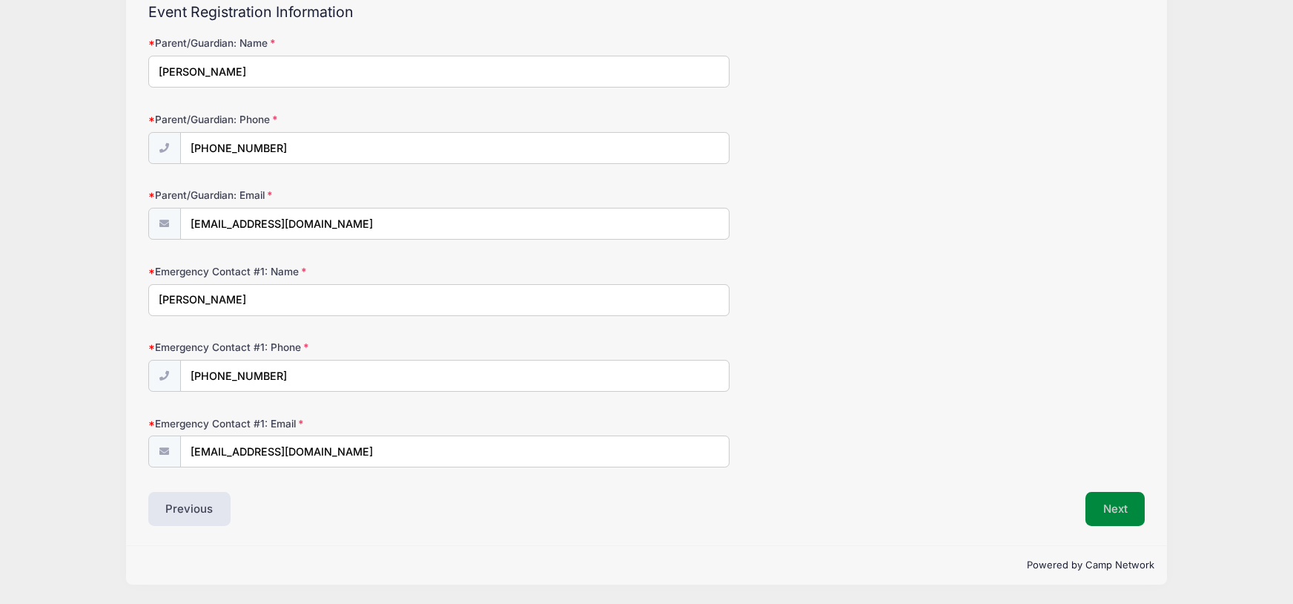
click at [1104, 506] on button "Next" at bounding box center [1116, 509] width 60 height 34
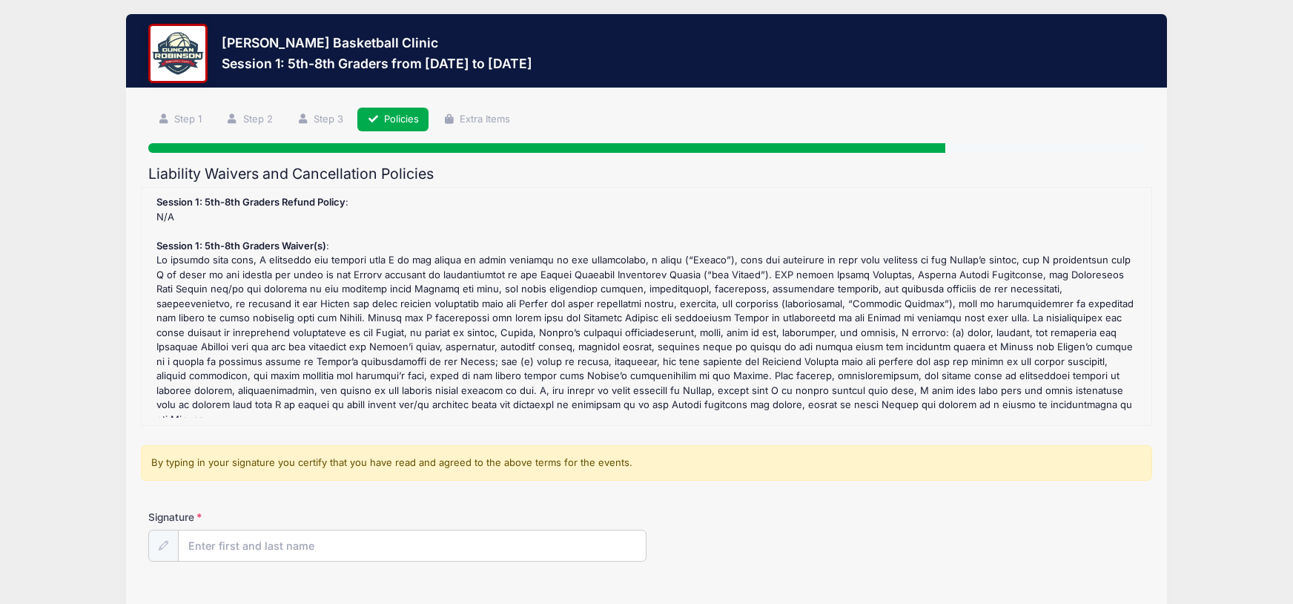
scroll to position [0, 0]
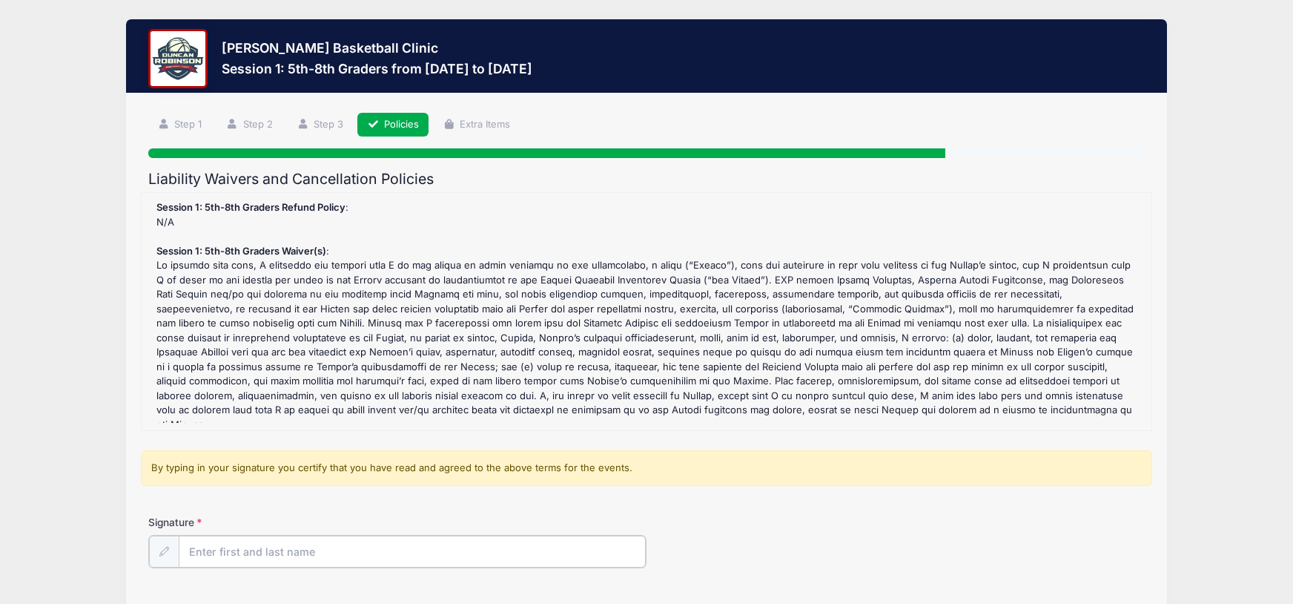
click at [267, 555] on input "Signature" at bounding box center [412, 551] width 467 height 32
type input "Stephanie Driscoll"
click at [788, 545] on div "Signature Stephanie Driscoll" at bounding box center [646, 541] width 997 height 52
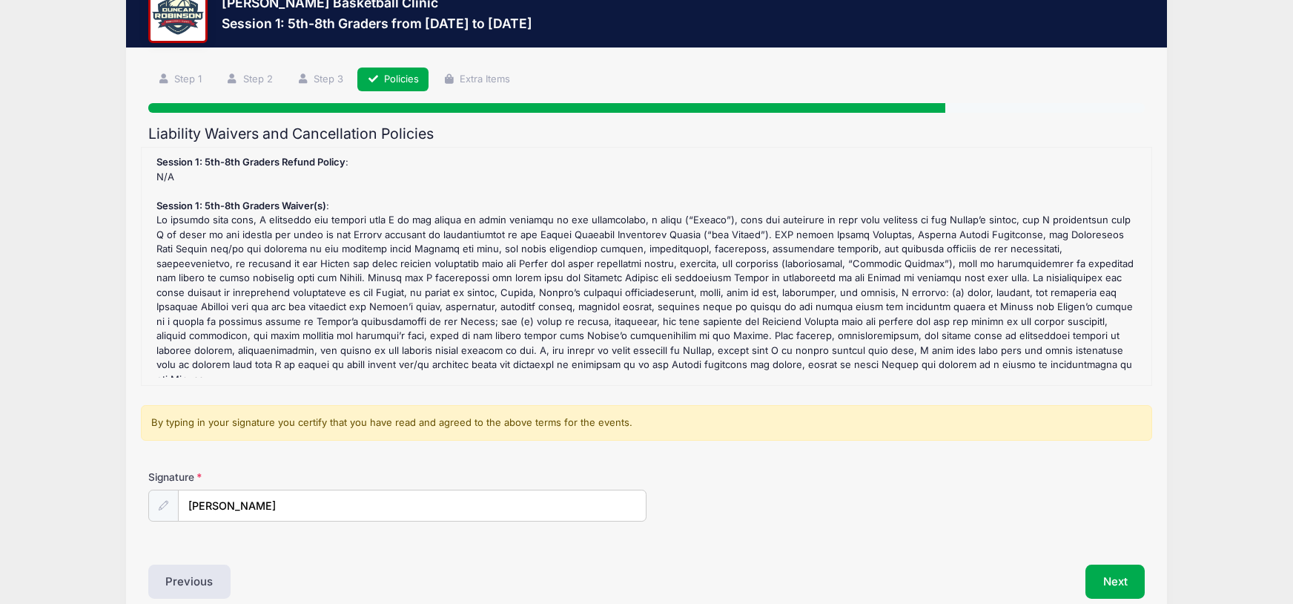
scroll to position [112, 0]
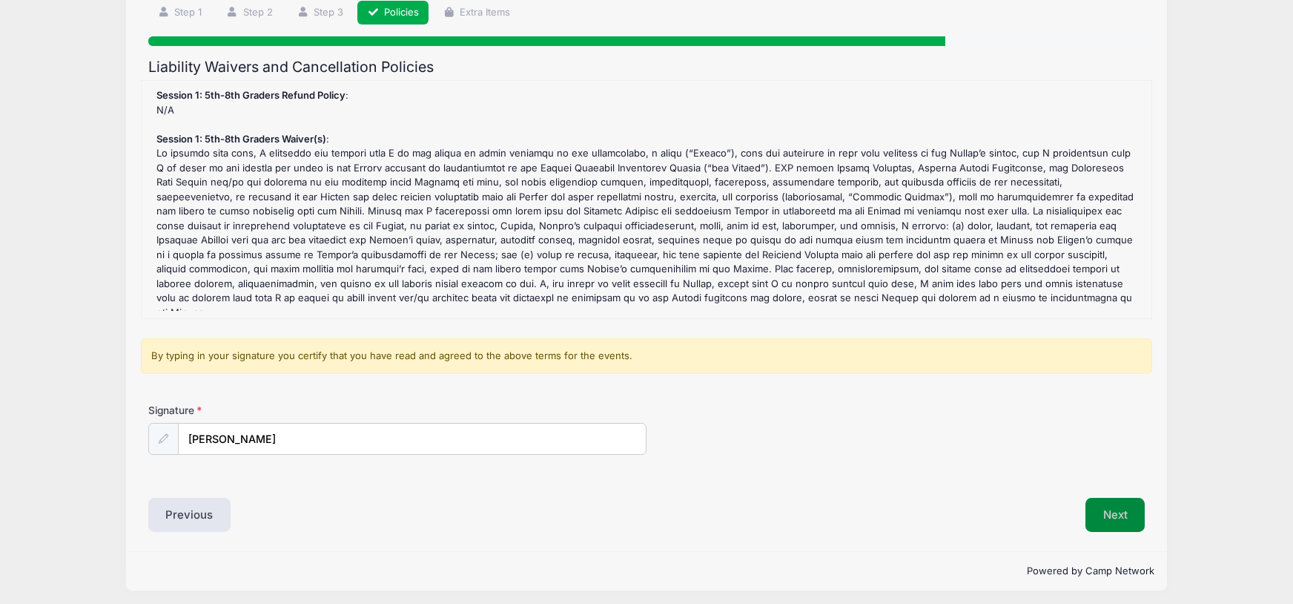
click at [1114, 514] on button "Next" at bounding box center [1116, 515] width 60 height 34
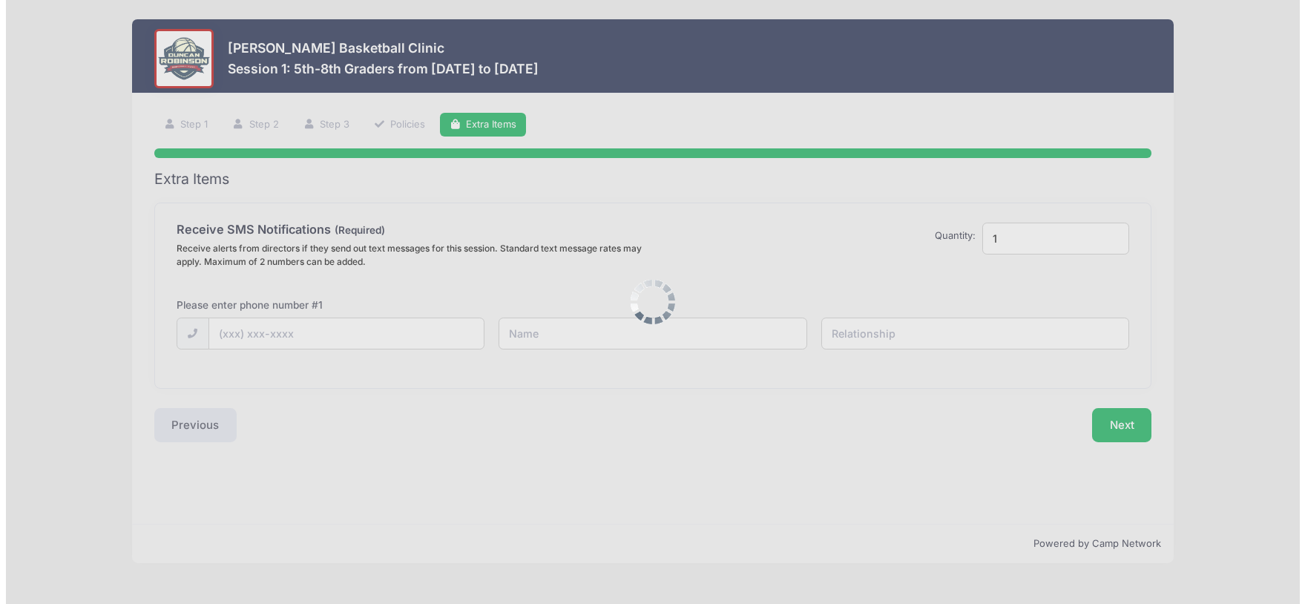
scroll to position [0, 0]
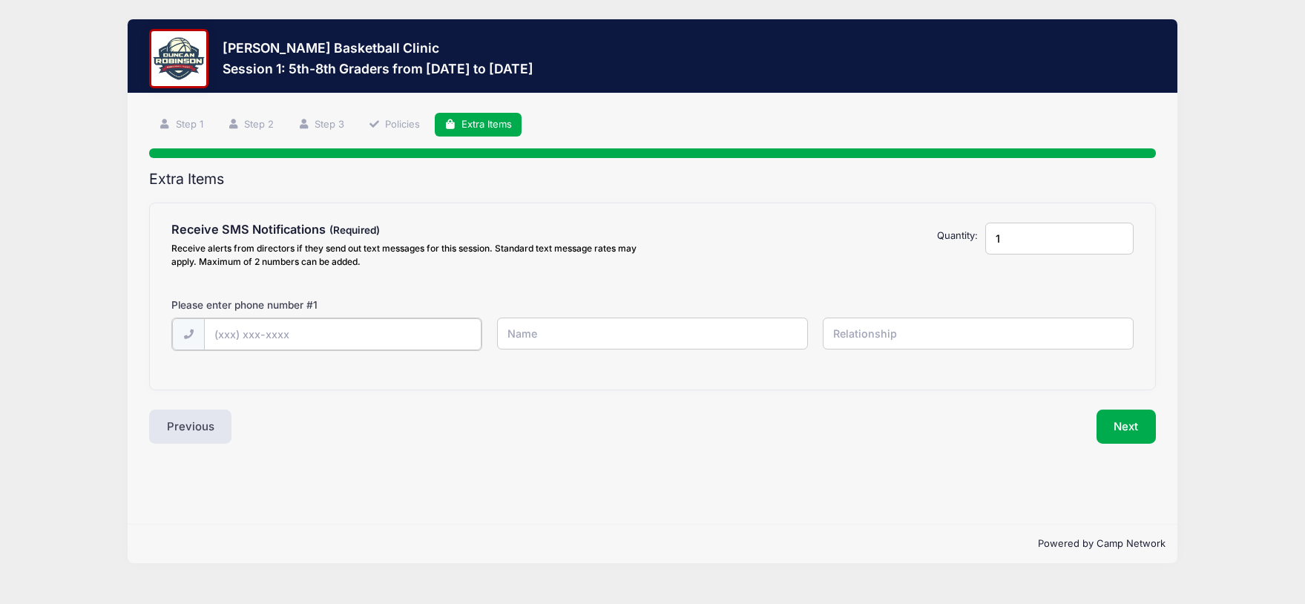
click at [0, 0] on input "text" at bounding box center [0, 0] width 0 height 0
type input "(781) 535-8489"
drag, startPoint x: 535, startPoint y: 356, endPoint x: 549, endPoint y: 340, distance: 21.1
click at [535, 355] on div "(781) 535-8489" at bounding box center [652, 342] width 976 height 51
click at [0, 0] on input "text" at bounding box center [0, 0] width 0 height 0
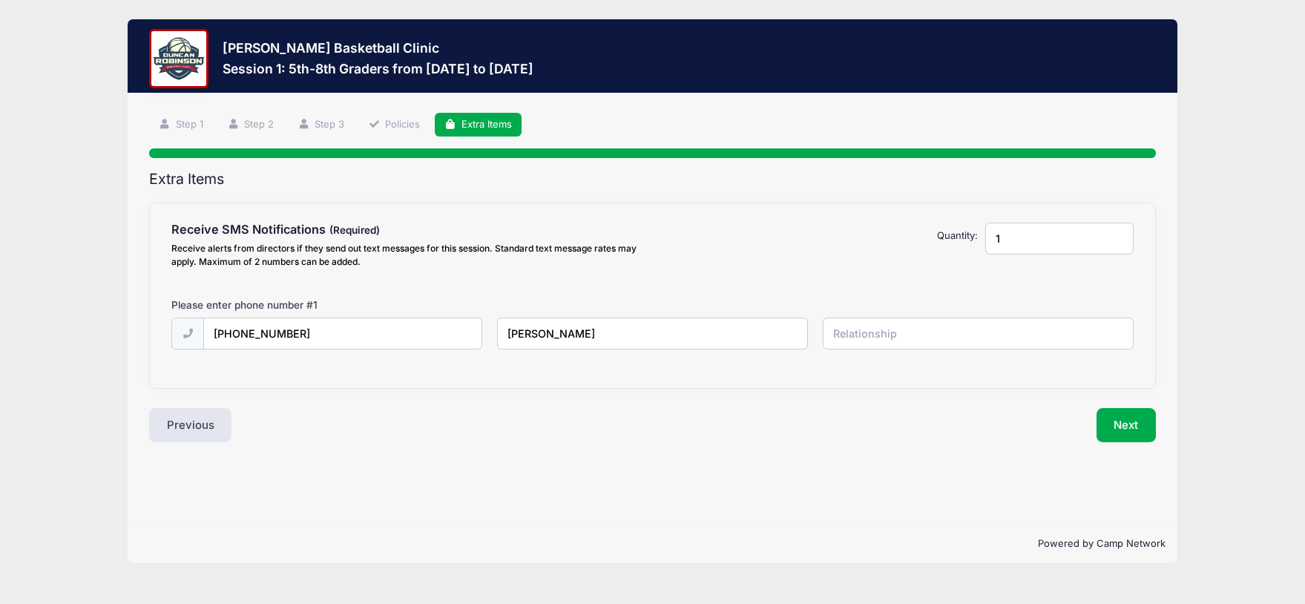
type input "Stephanie"
type input "MOM"
click at [1126, 426] on button "Next" at bounding box center [1126, 425] width 60 height 34
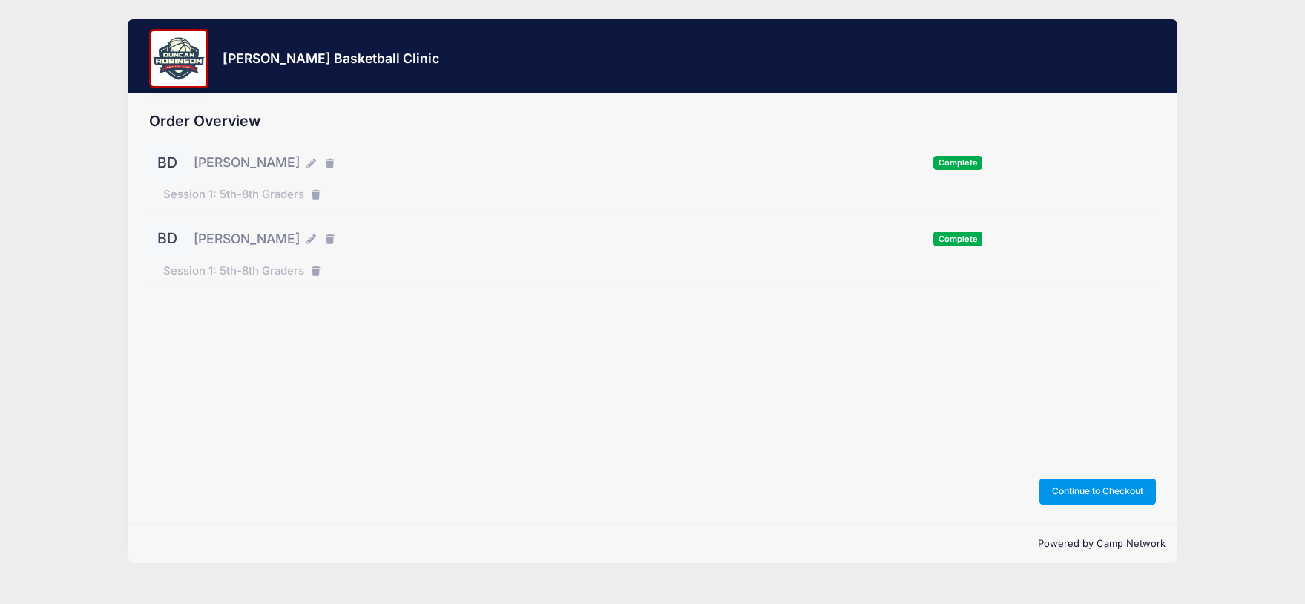
click at [1104, 484] on button "Continue to Checkout" at bounding box center [1097, 490] width 117 height 25
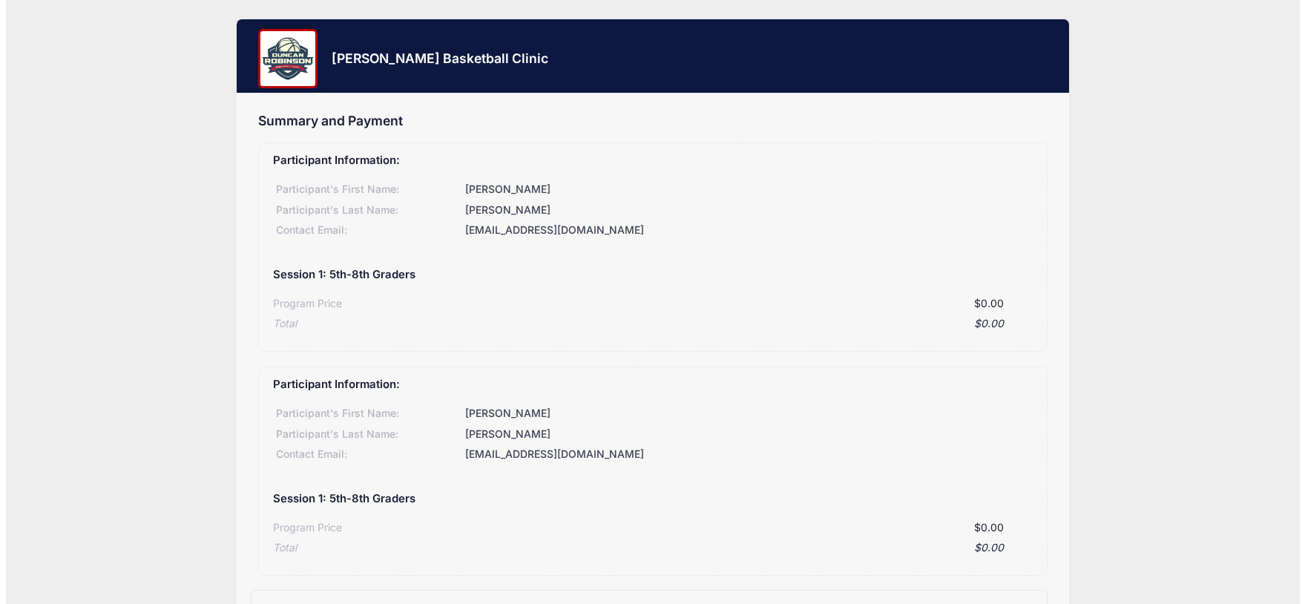
scroll to position [251, 0]
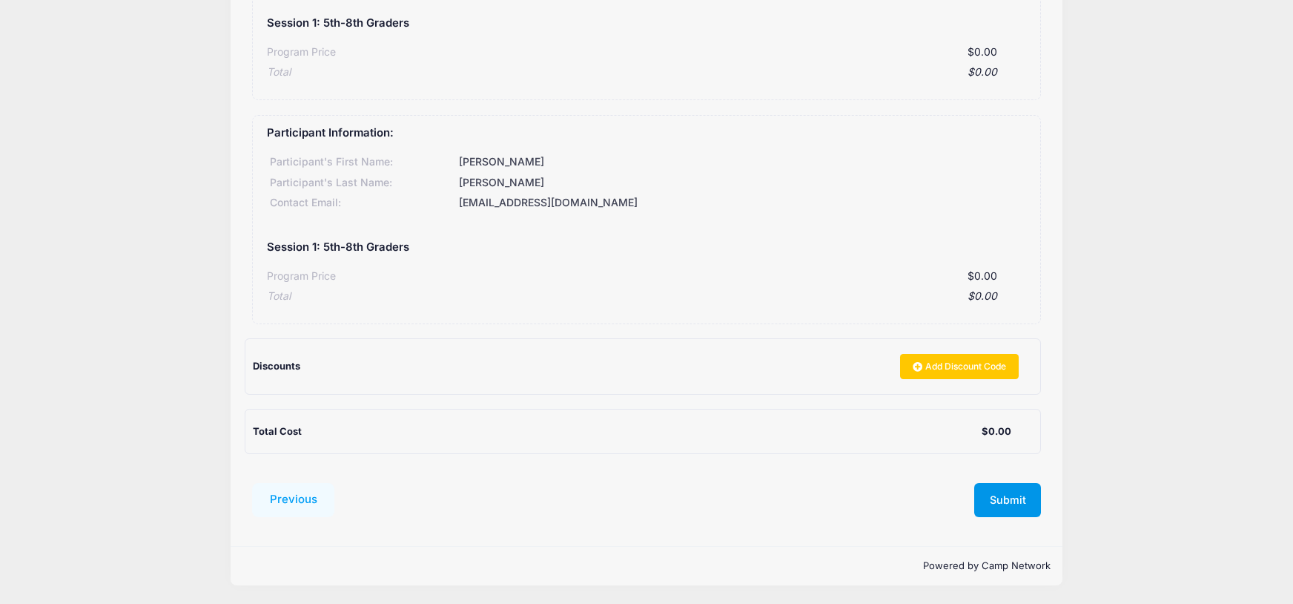
click at [1018, 502] on button "Submit" at bounding box center [1007, 500] width 67 height 34
